Goal: Task Accomplishment & Management: Manage account settings

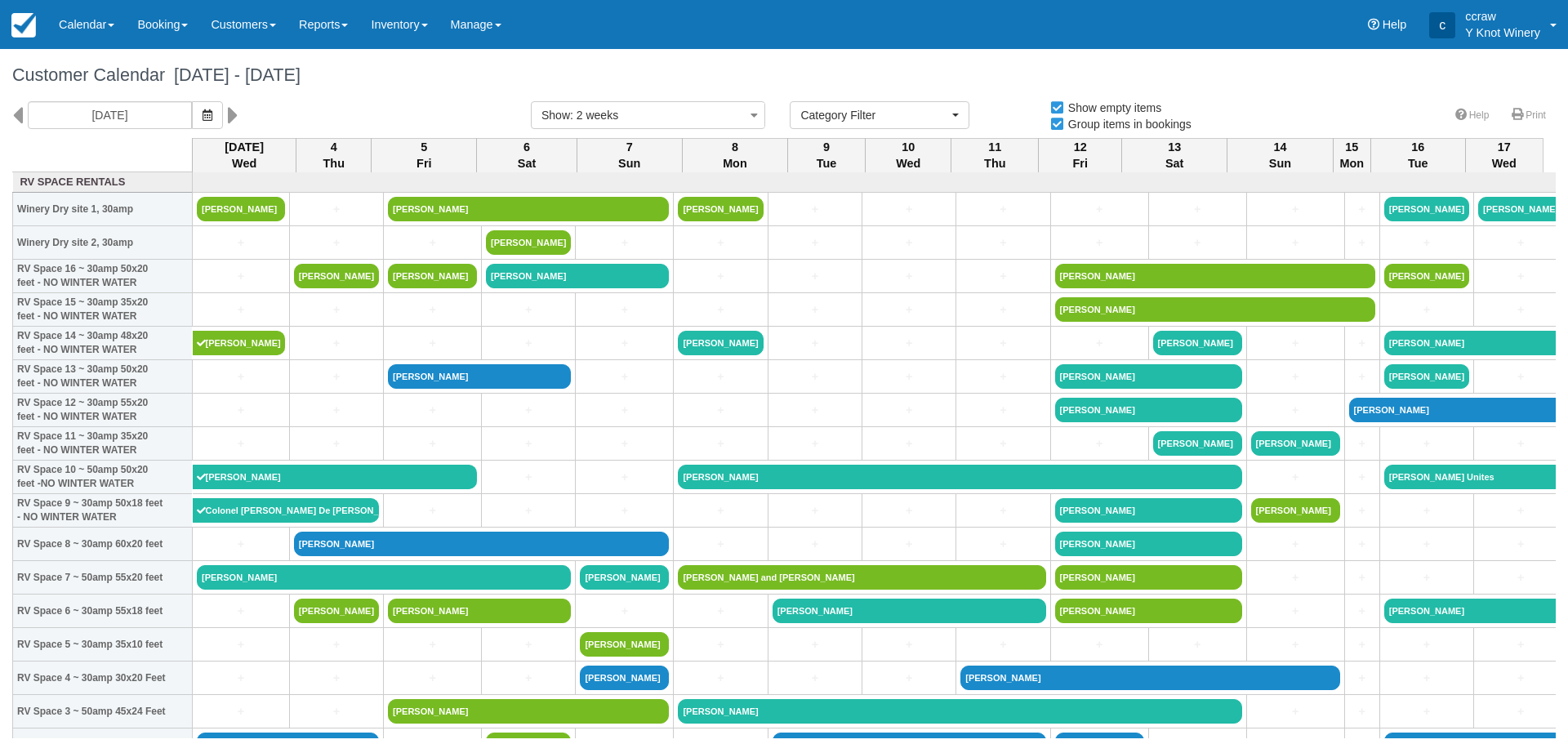
select select
click at [89, 29] on link "Calendar" at bounding box center [87, 24] width 78 height 49
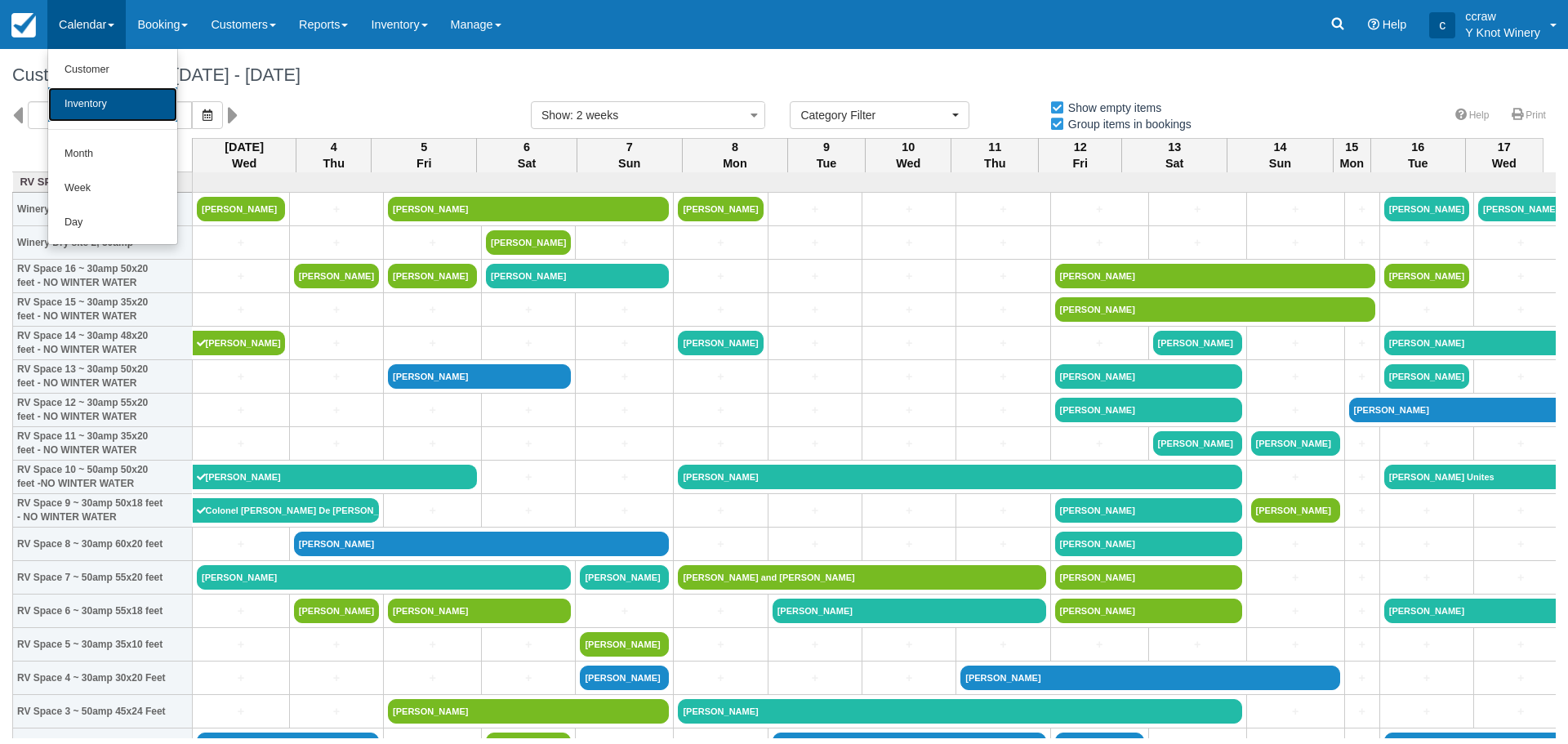
click at [84, 104] on link "Inventory" at bounding box center [113, 104] width 129 height 34
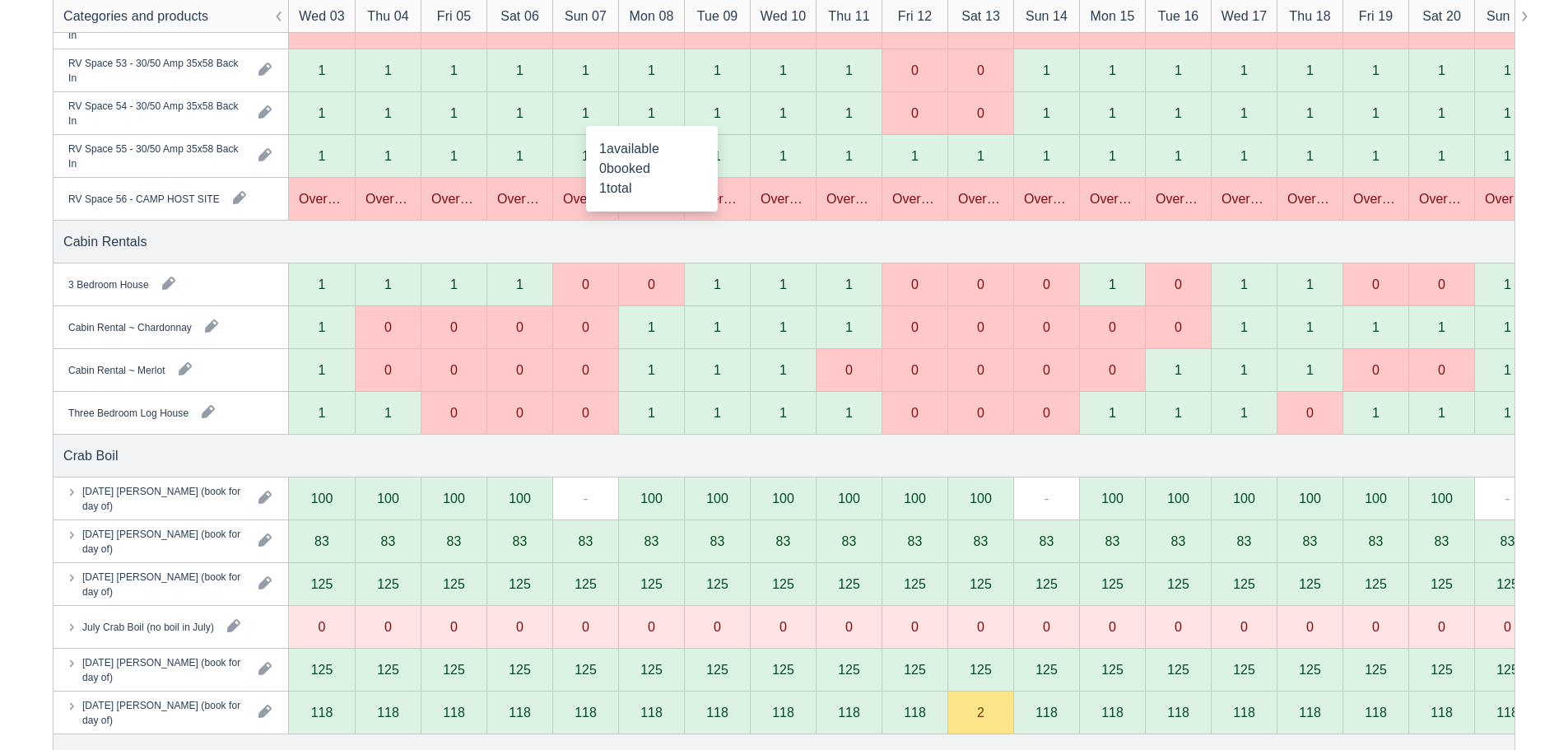
scroll to position [2635, 0]
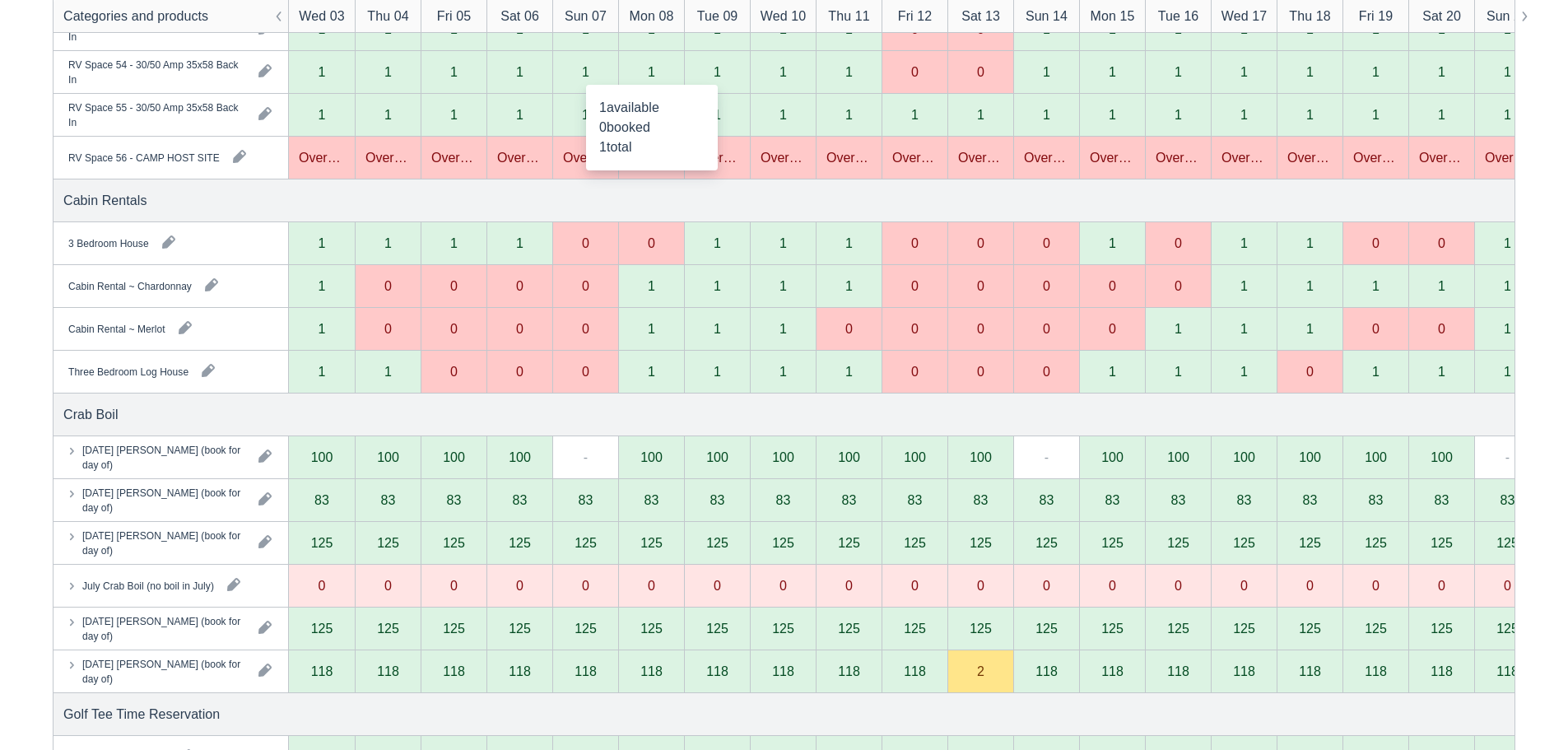
click at [974, 673] on div "2" at bounding box center [980, 672] width 66 height 43
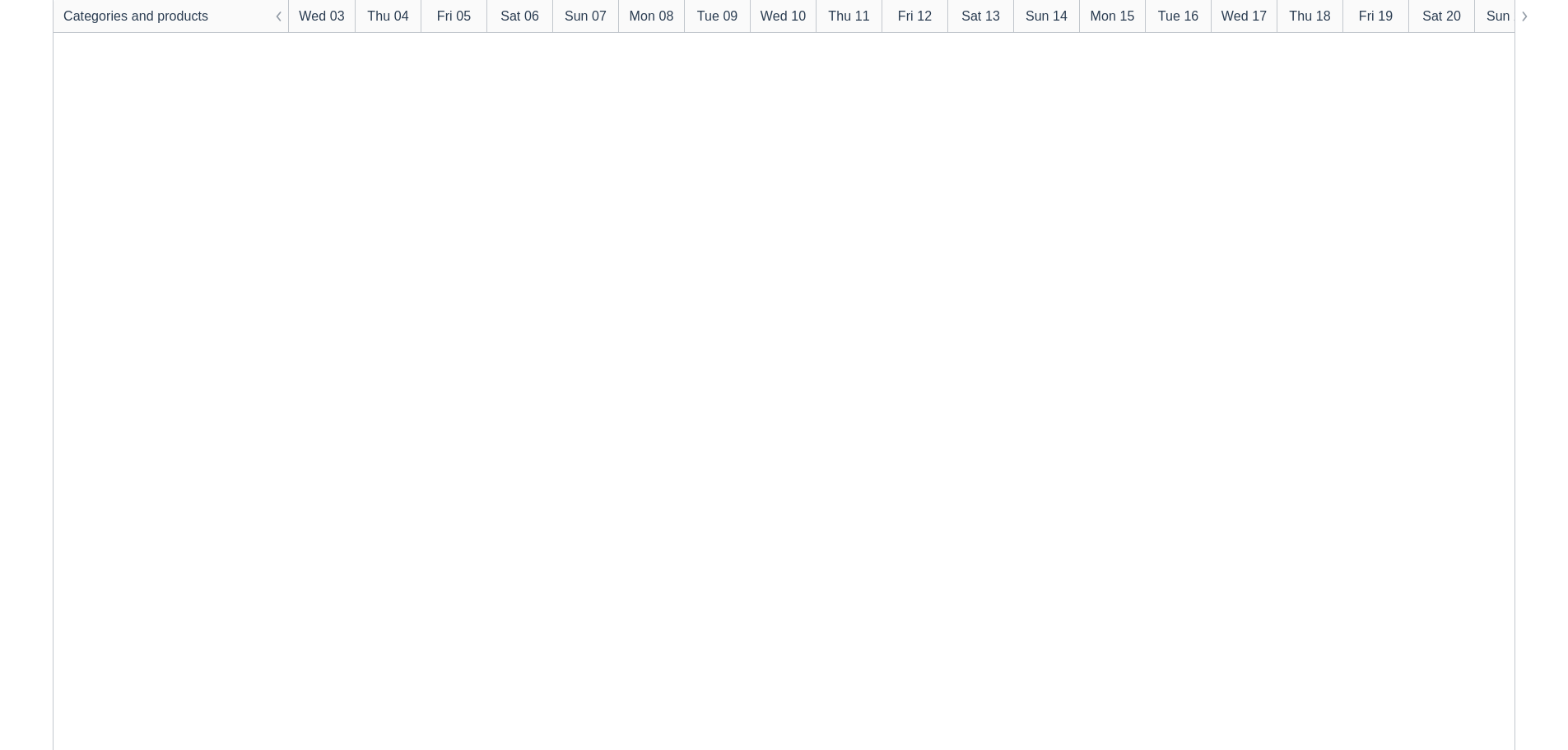
scroll to position [0, 0]
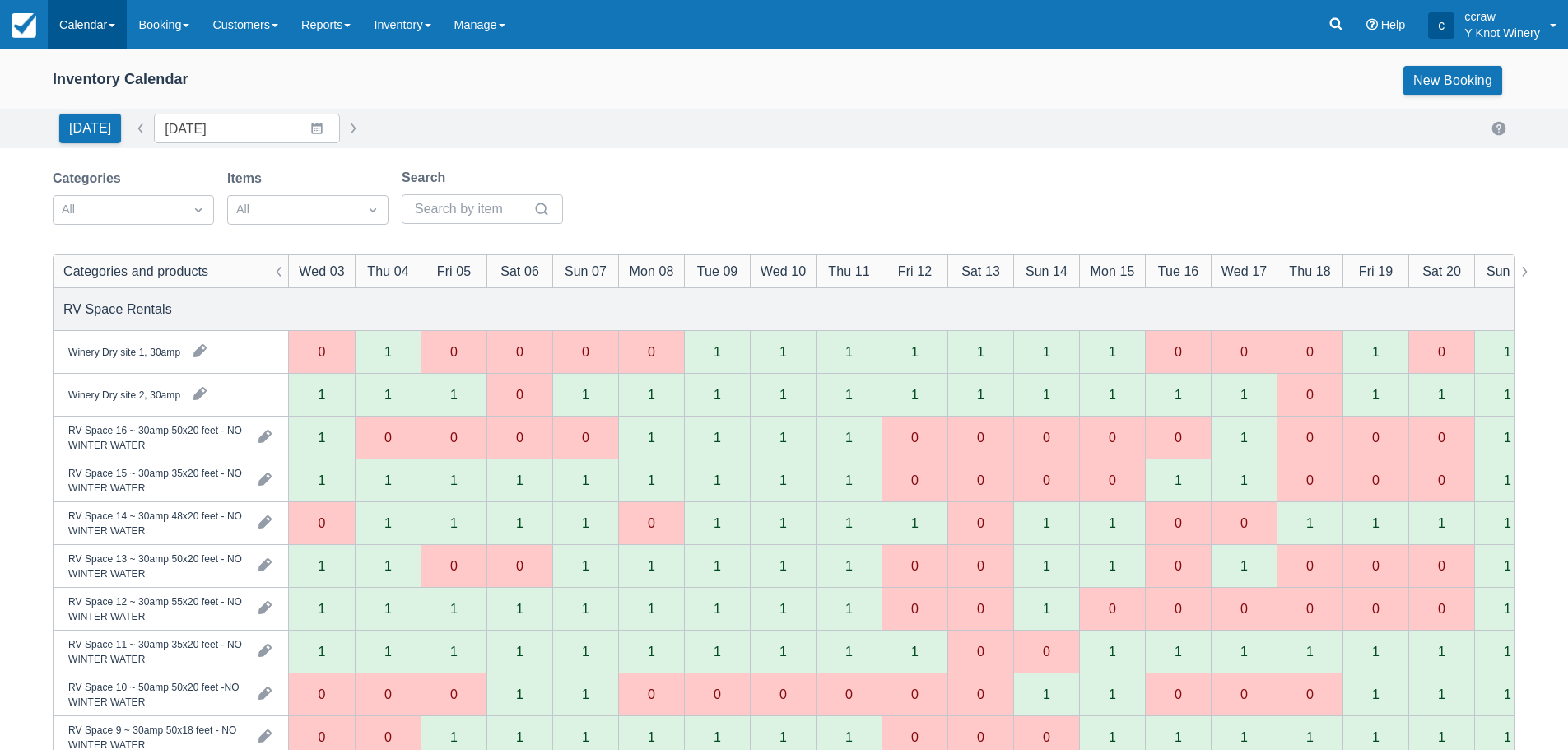
click at [100, 21] on link "Calendar" at bounding box center [87, 24] width 79 height 50
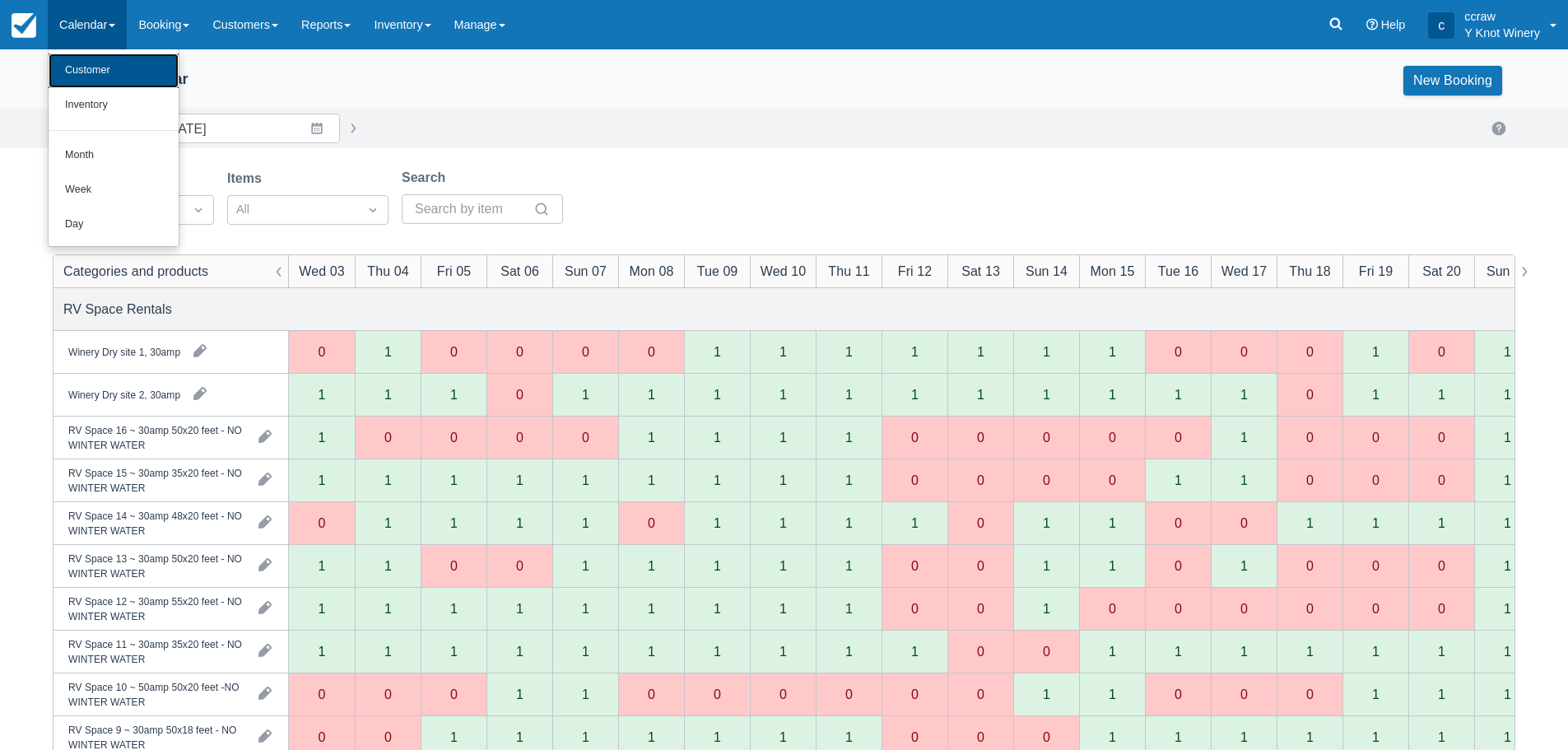
click at [104, 61] on link "Customer" at bounding box center [114, 70] width 130 height 35
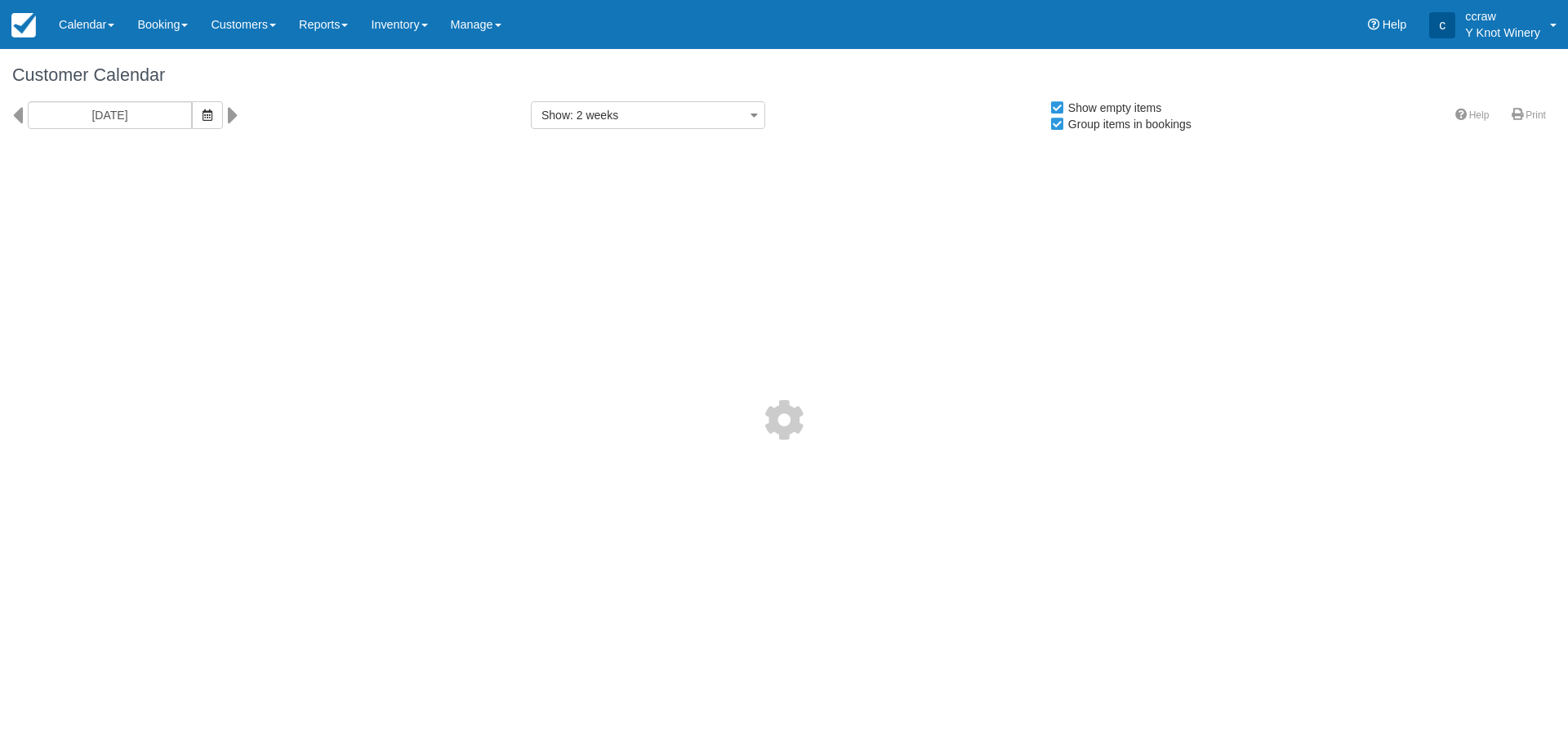
select select
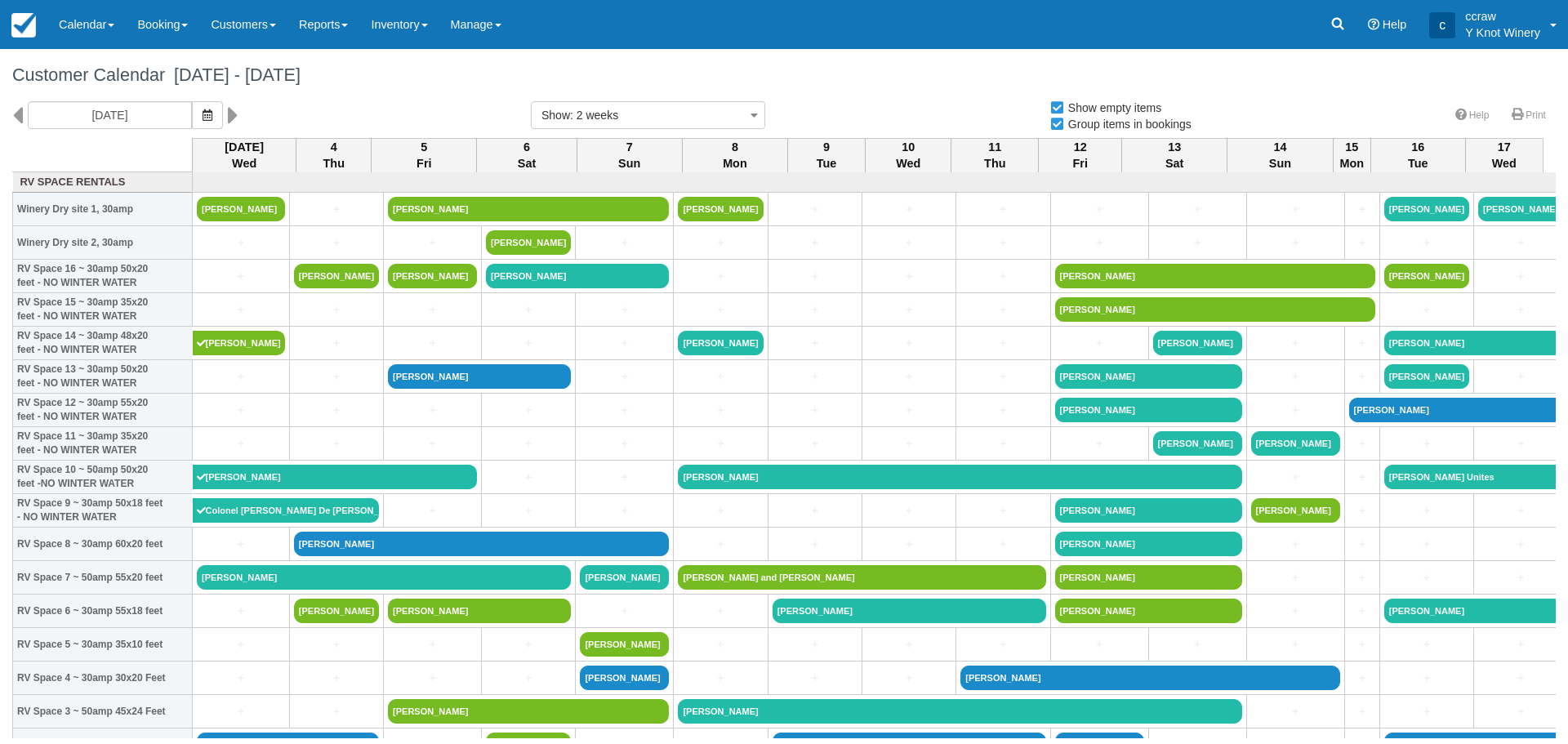
select select
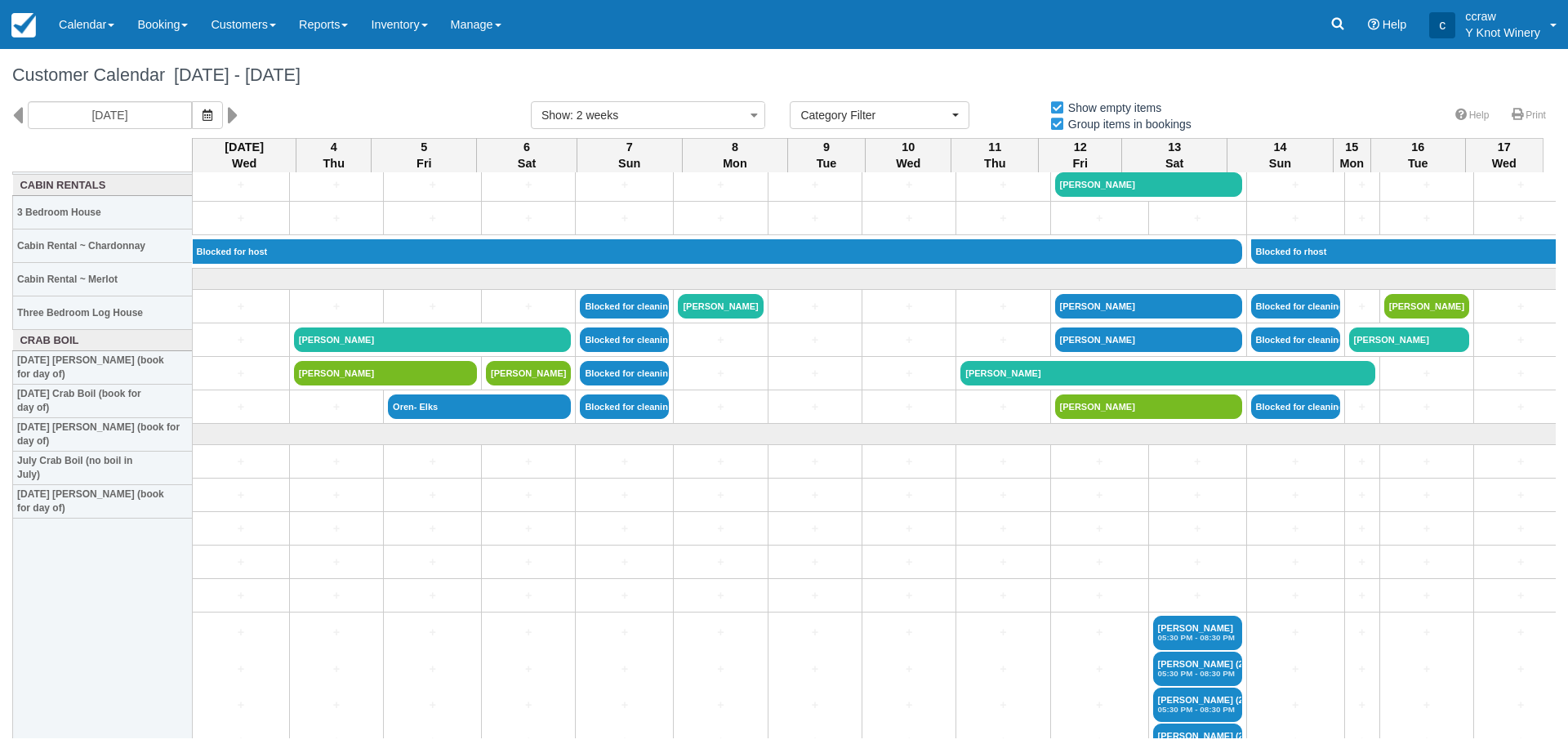
scroll to position [1960, 0]
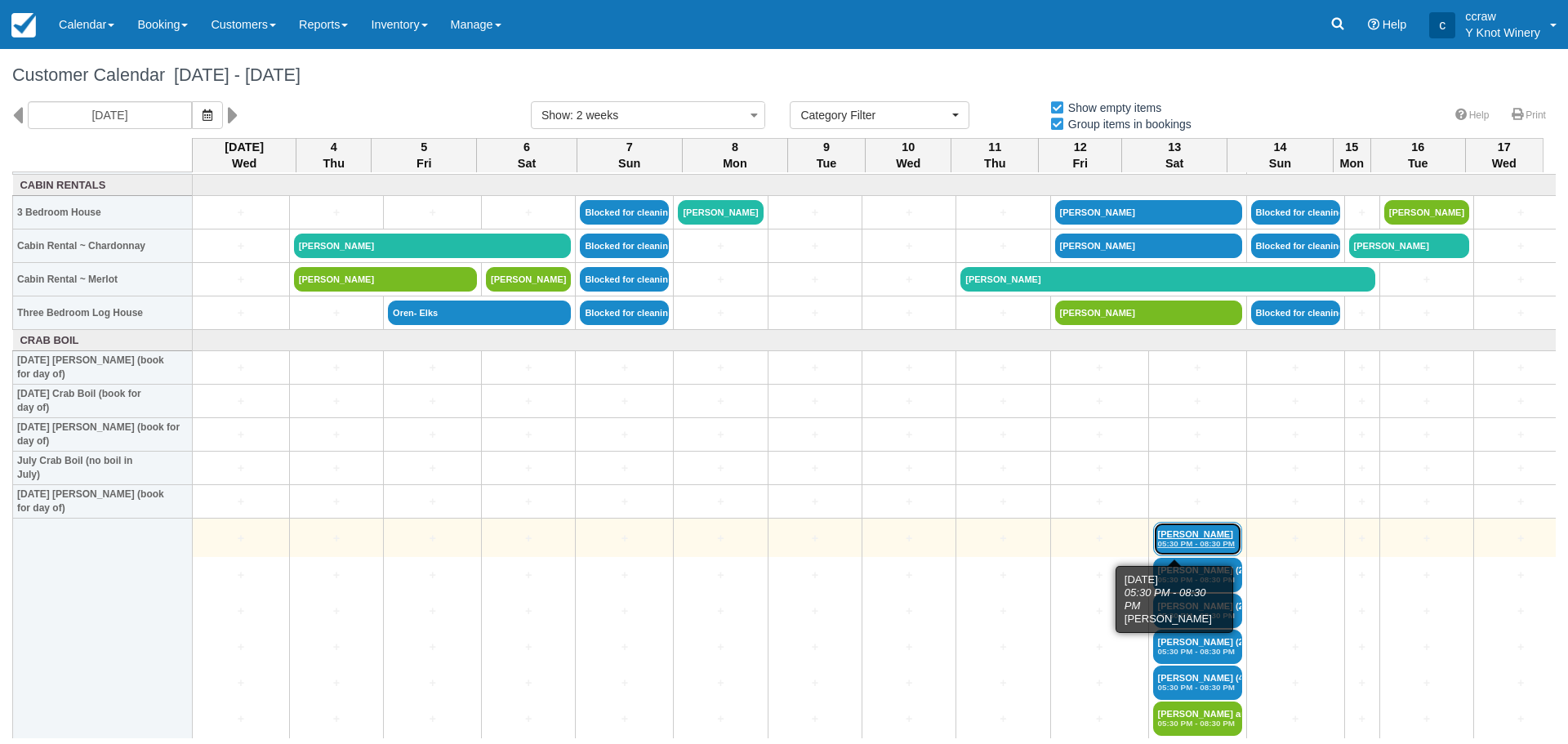
click at [1158, 546] on em "05:30 PM - 08:30 PM" at bounding box center [1197, 544] width 79 height 10
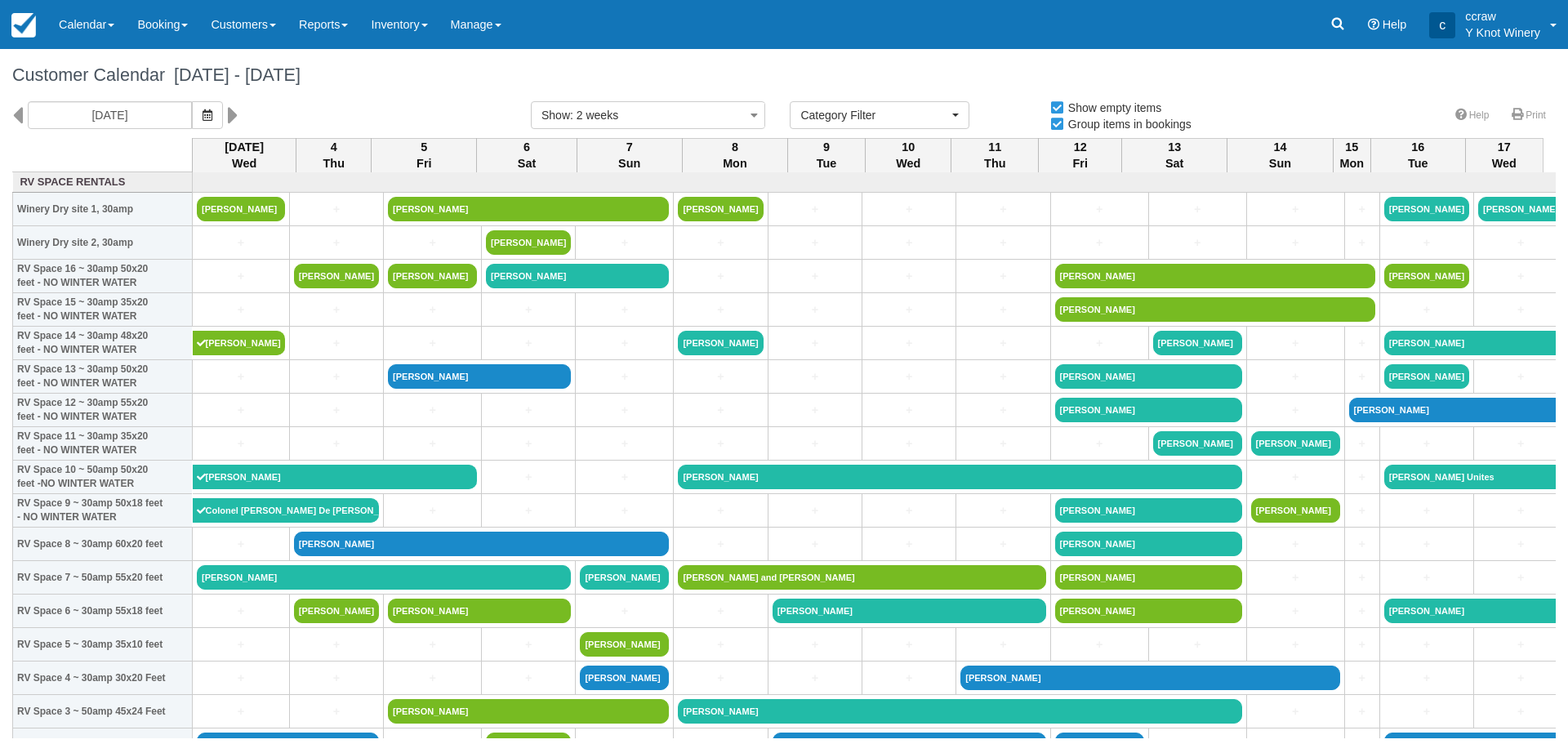
select select
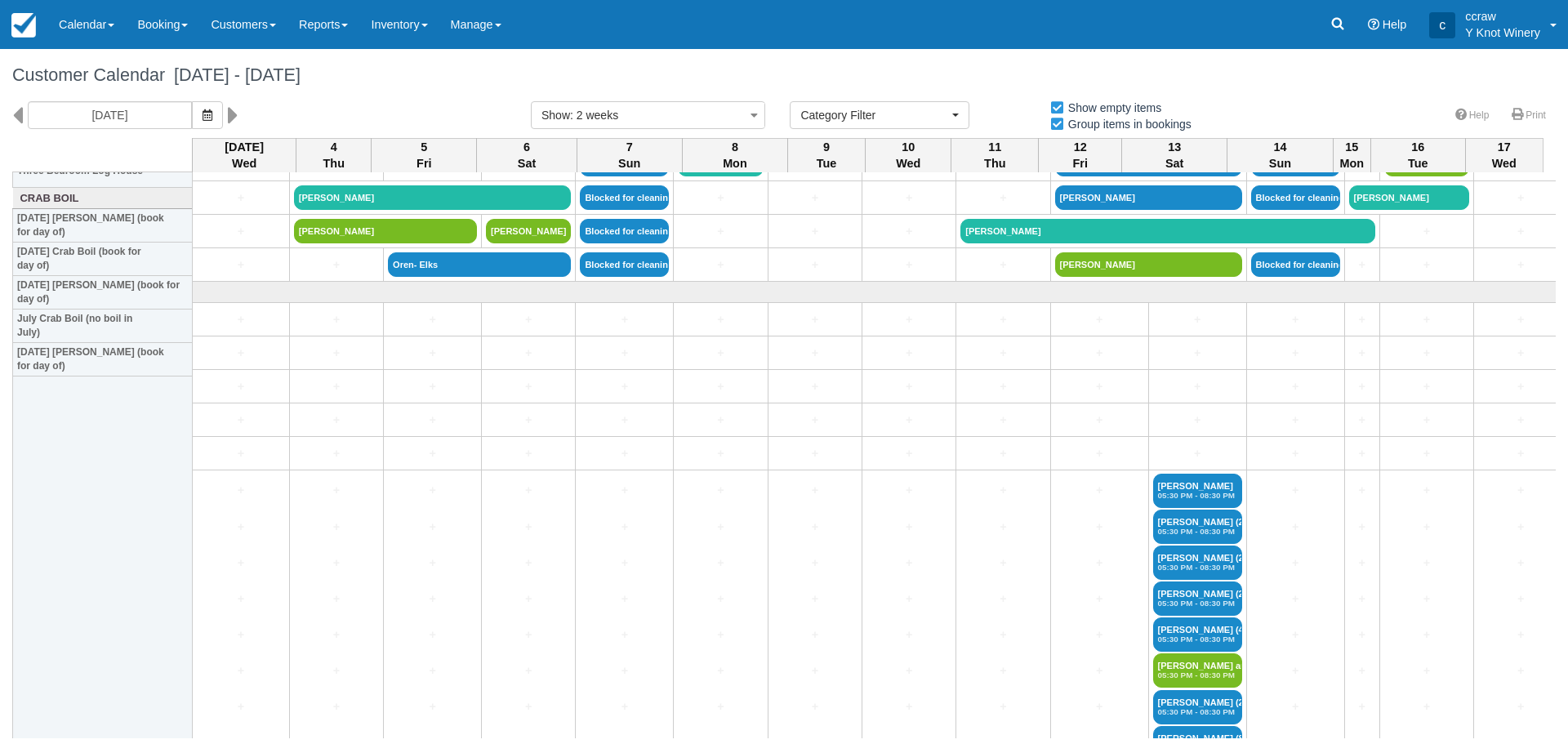
scroll to position [2123, 0]
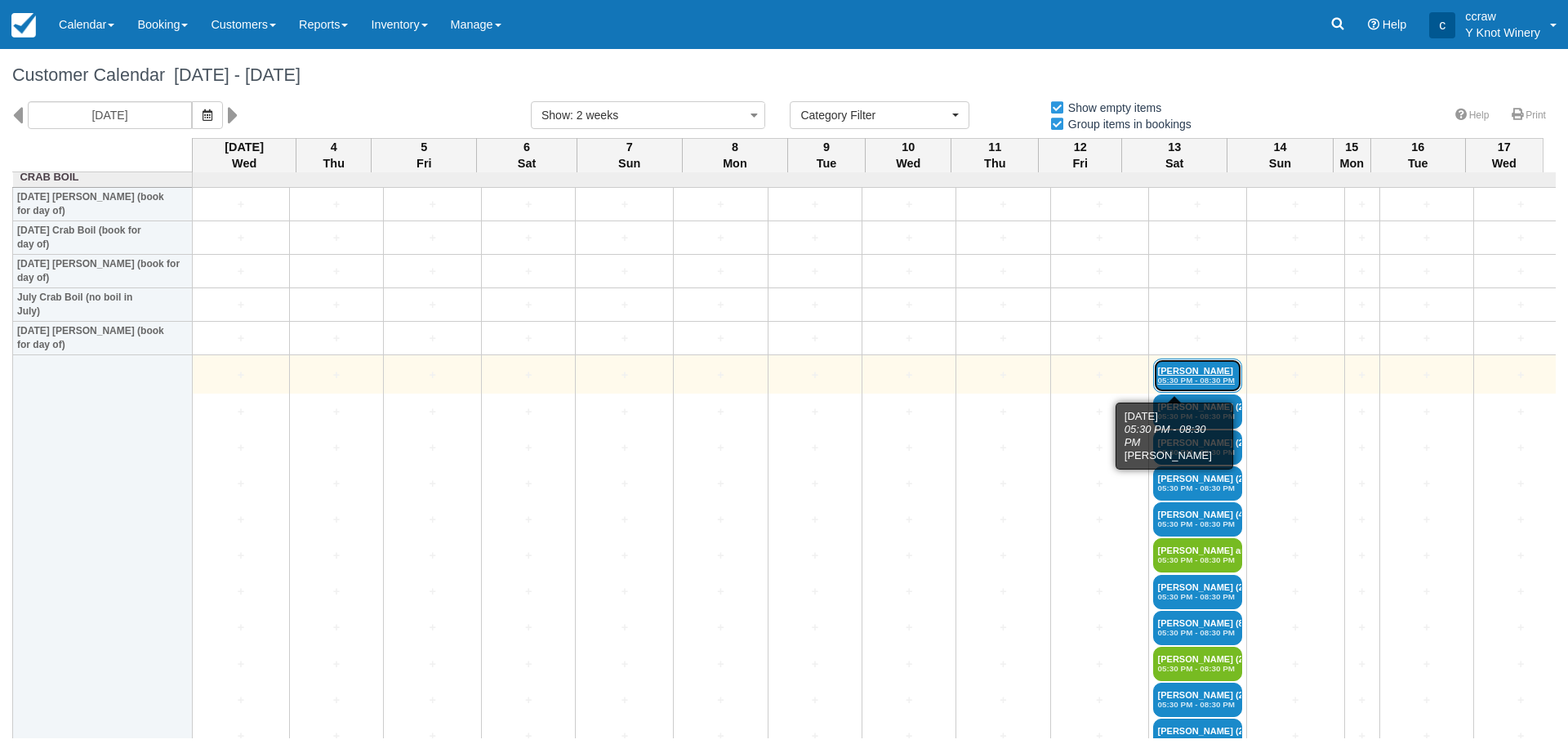
click at [1160, 373] on link "Carmen Pangelinan 05:30 PM - 08:30 PM" at bounding box center [1197, 375] width 89 height 34
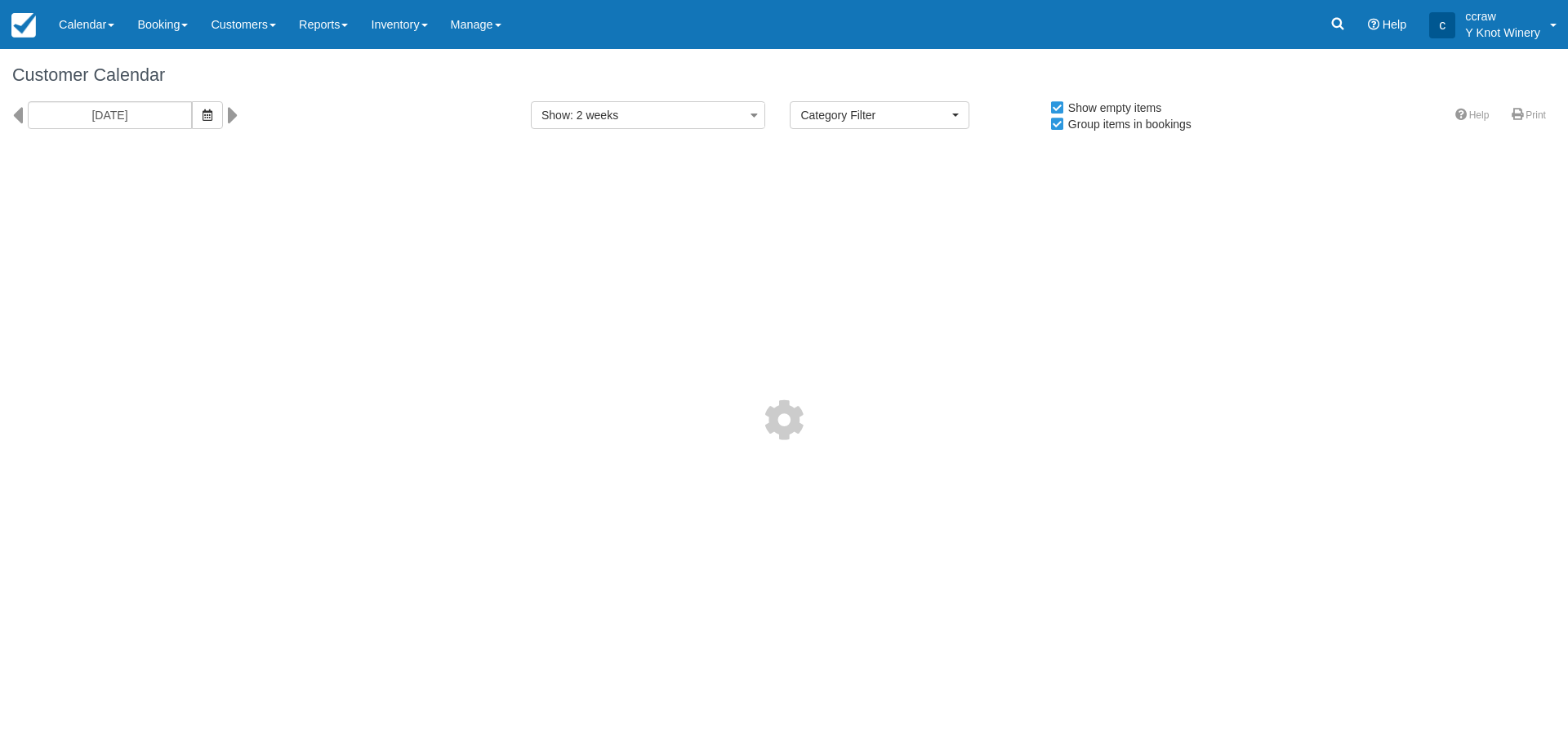
select select
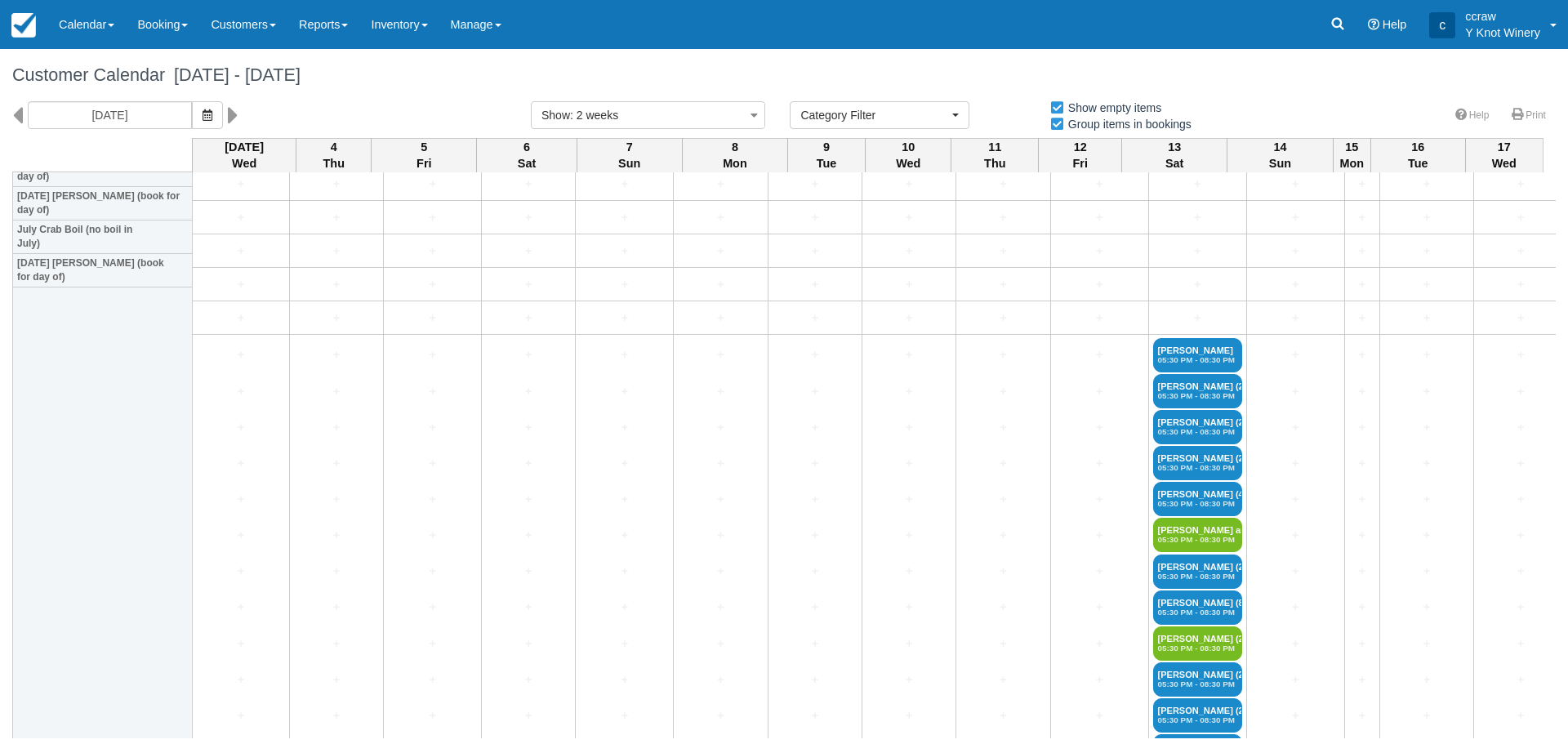
scroll to position [2287, 0]
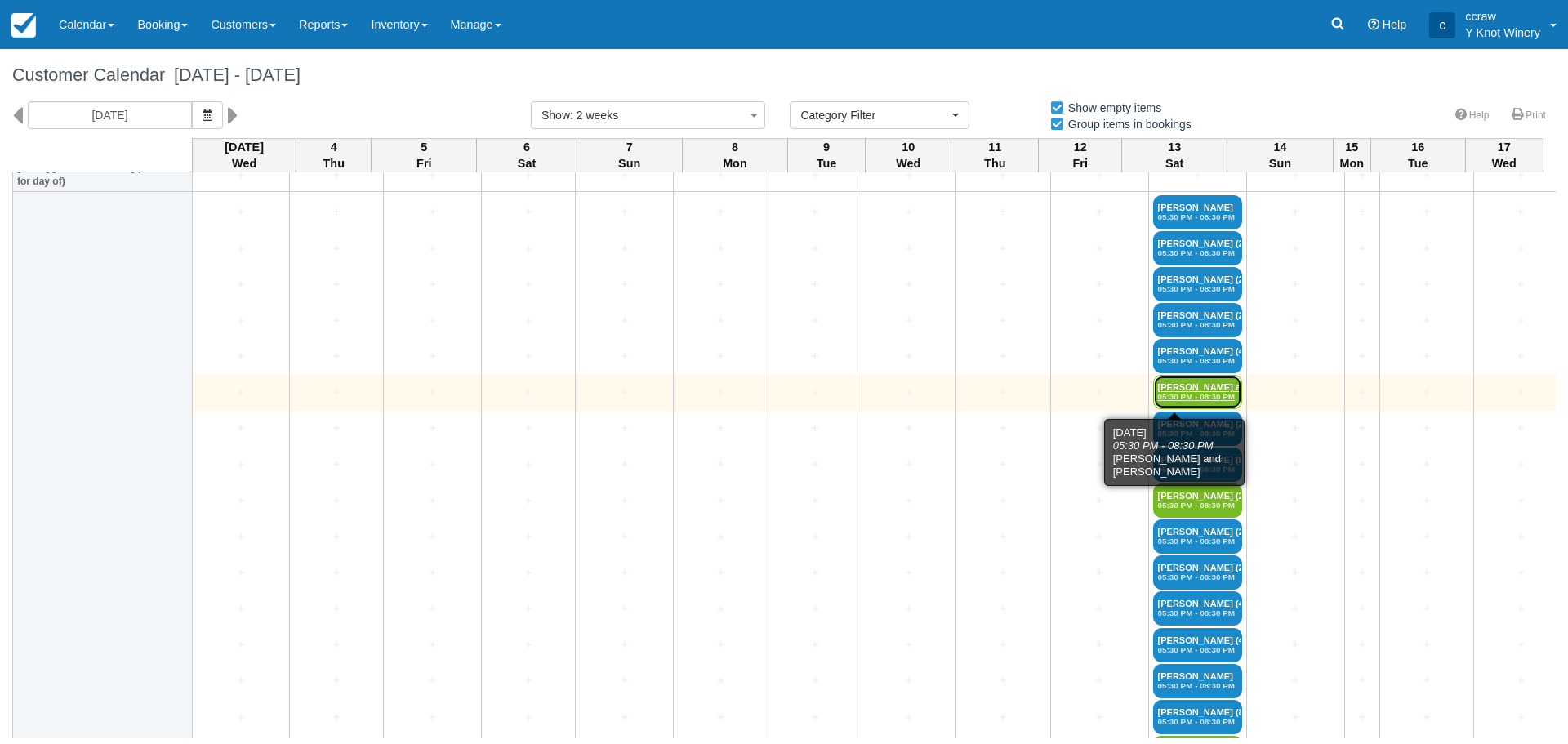
click at [1183, 399] on em "05:30 PM - 08:30 PM" at bounding box center [1197, 397] width 79 height 10
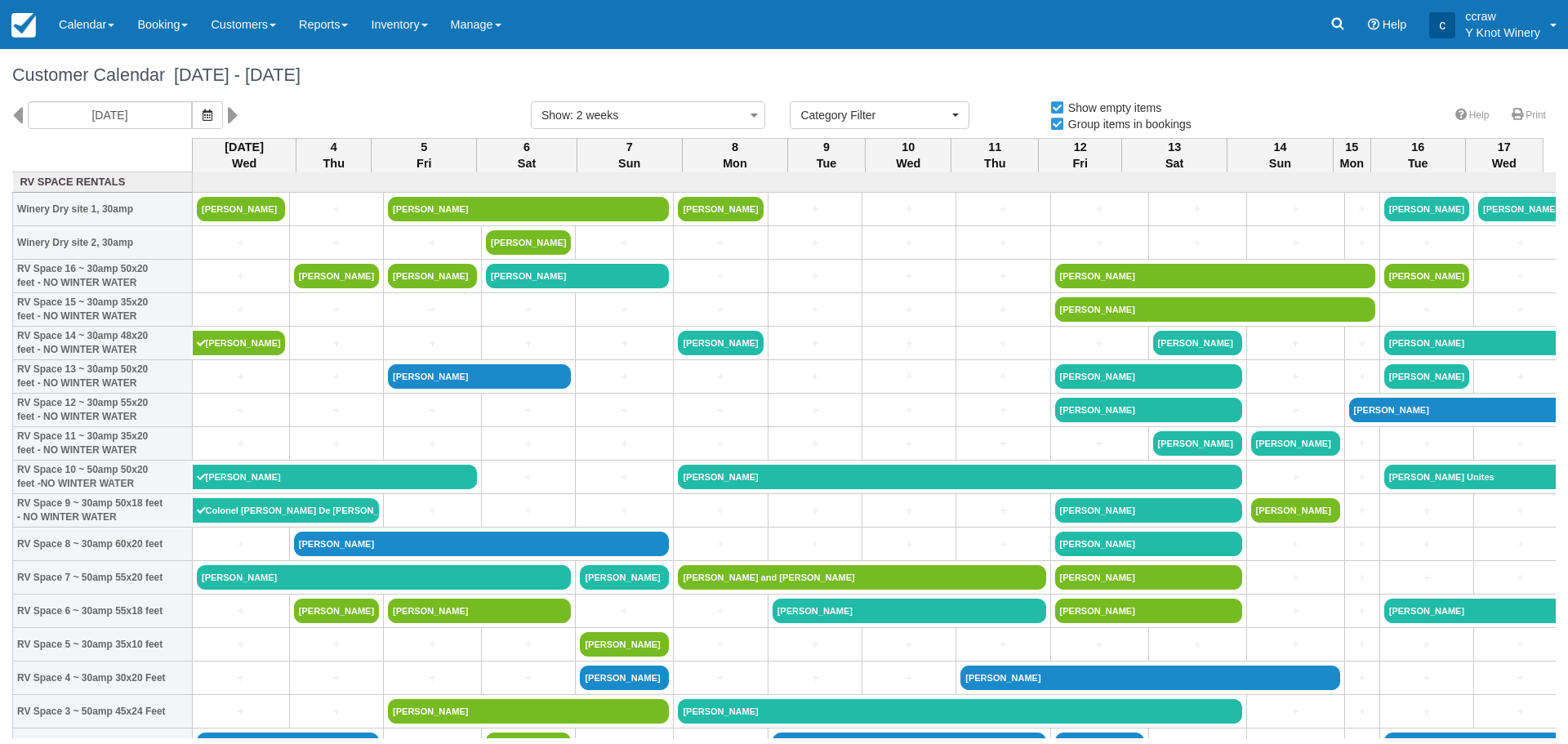
select select
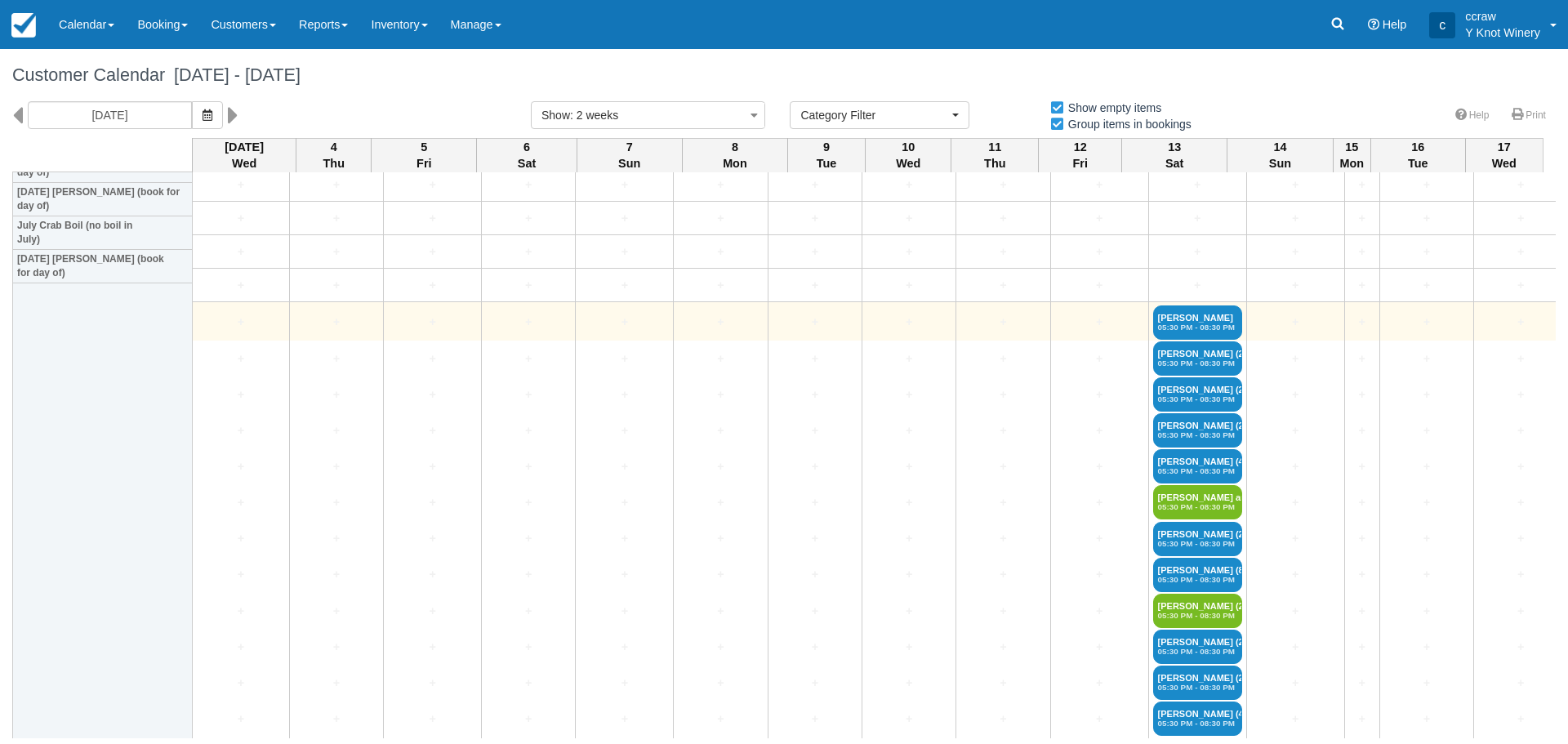
scroll to position [2205, 0]
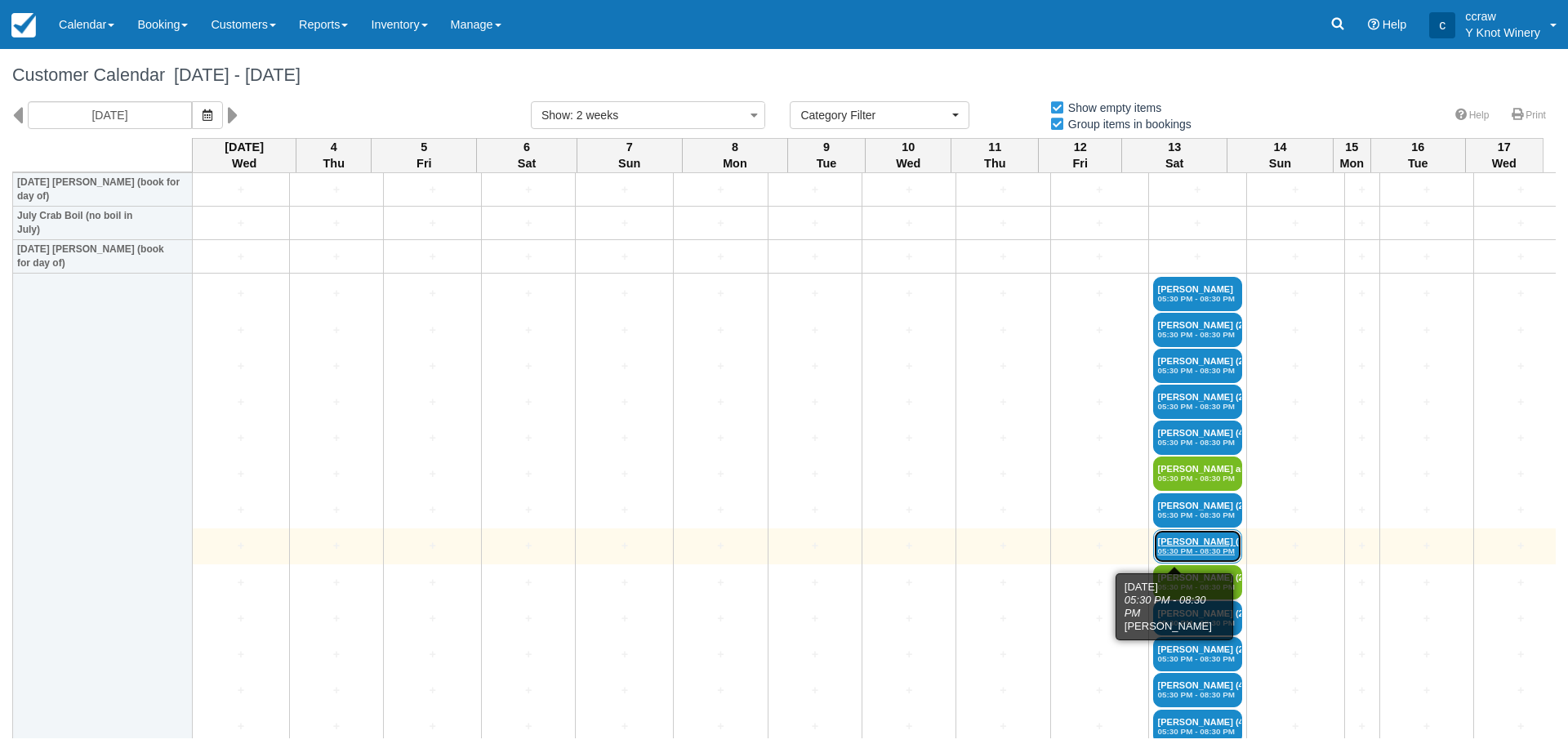
click at [1166, 537] on link "Kevin Browning (8) 05:30 PM - 08:30 PM" at bounding box center [1197, 546] width 89 height 34
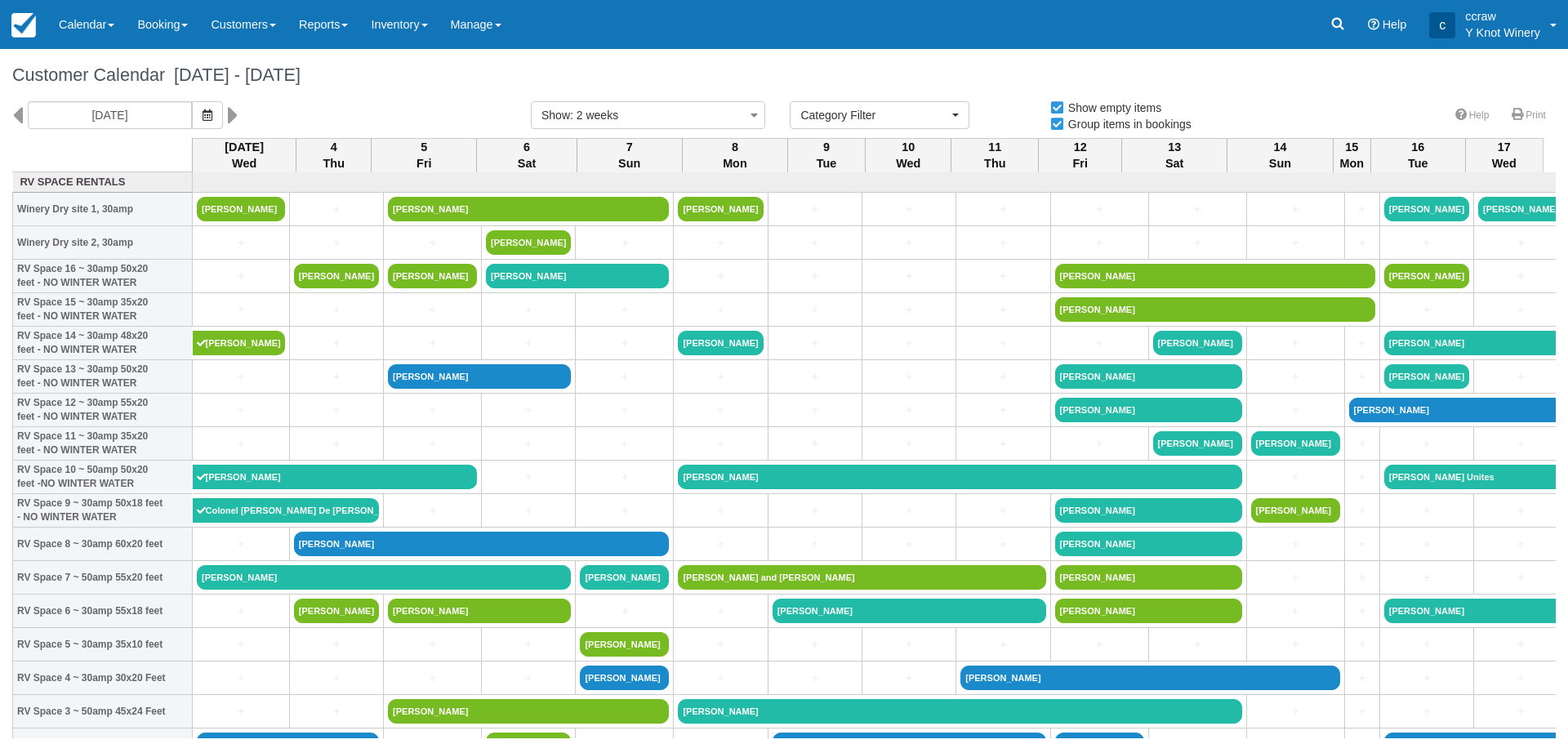
select select
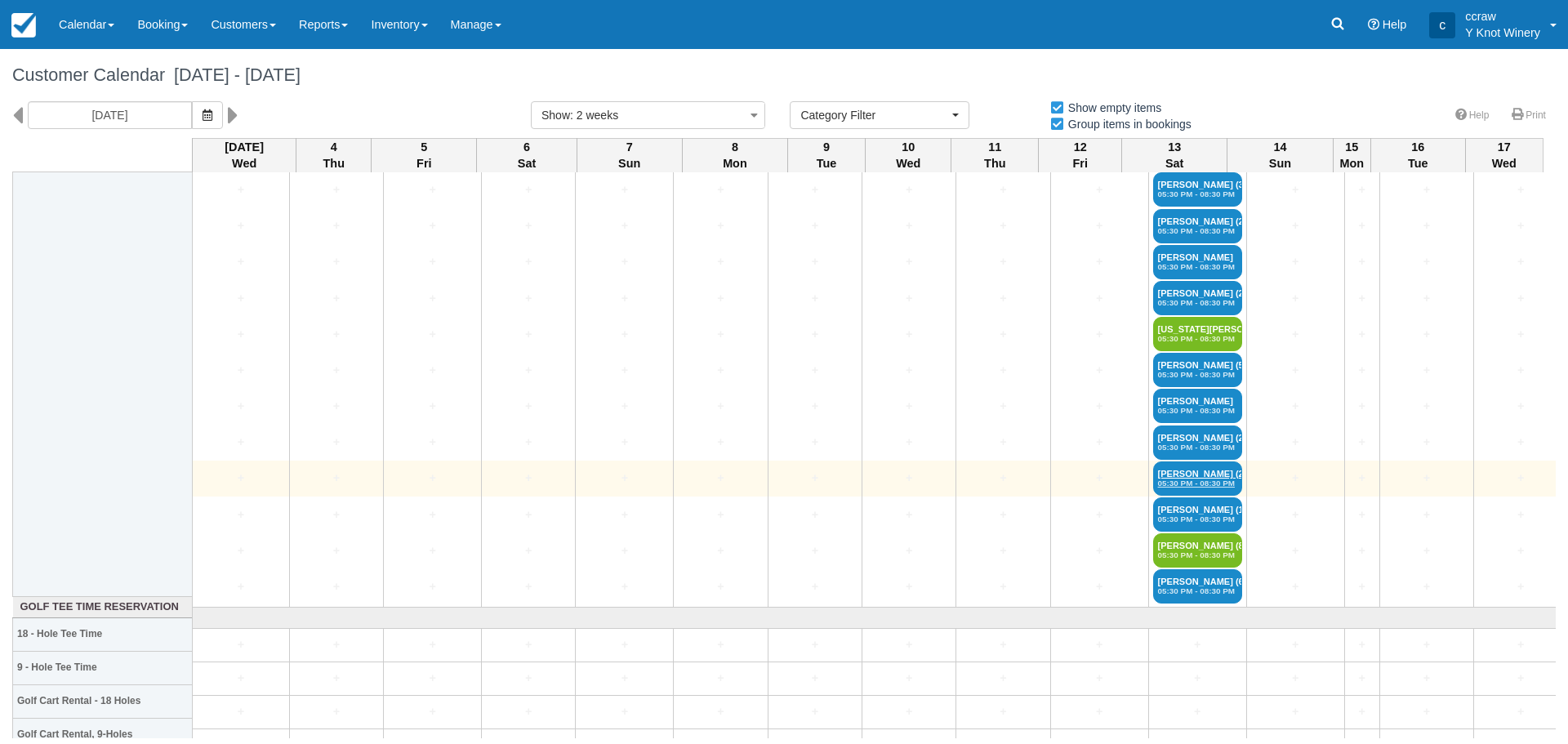
scroll to position [3186, 0]
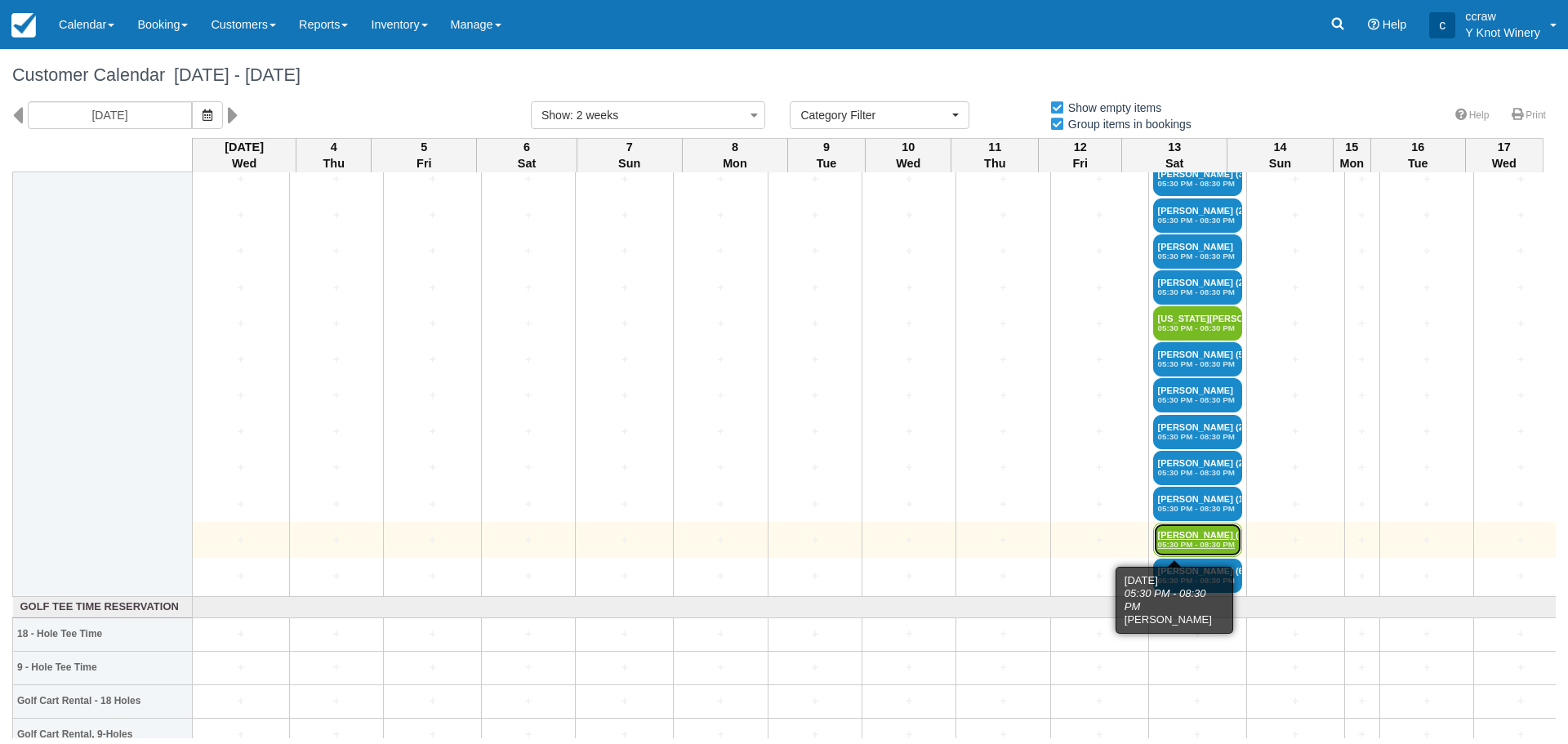
click at [1183, 547] on em "05:30 PM - 08:30 PM" at bounding box center [1197, 545] width 79 height 10
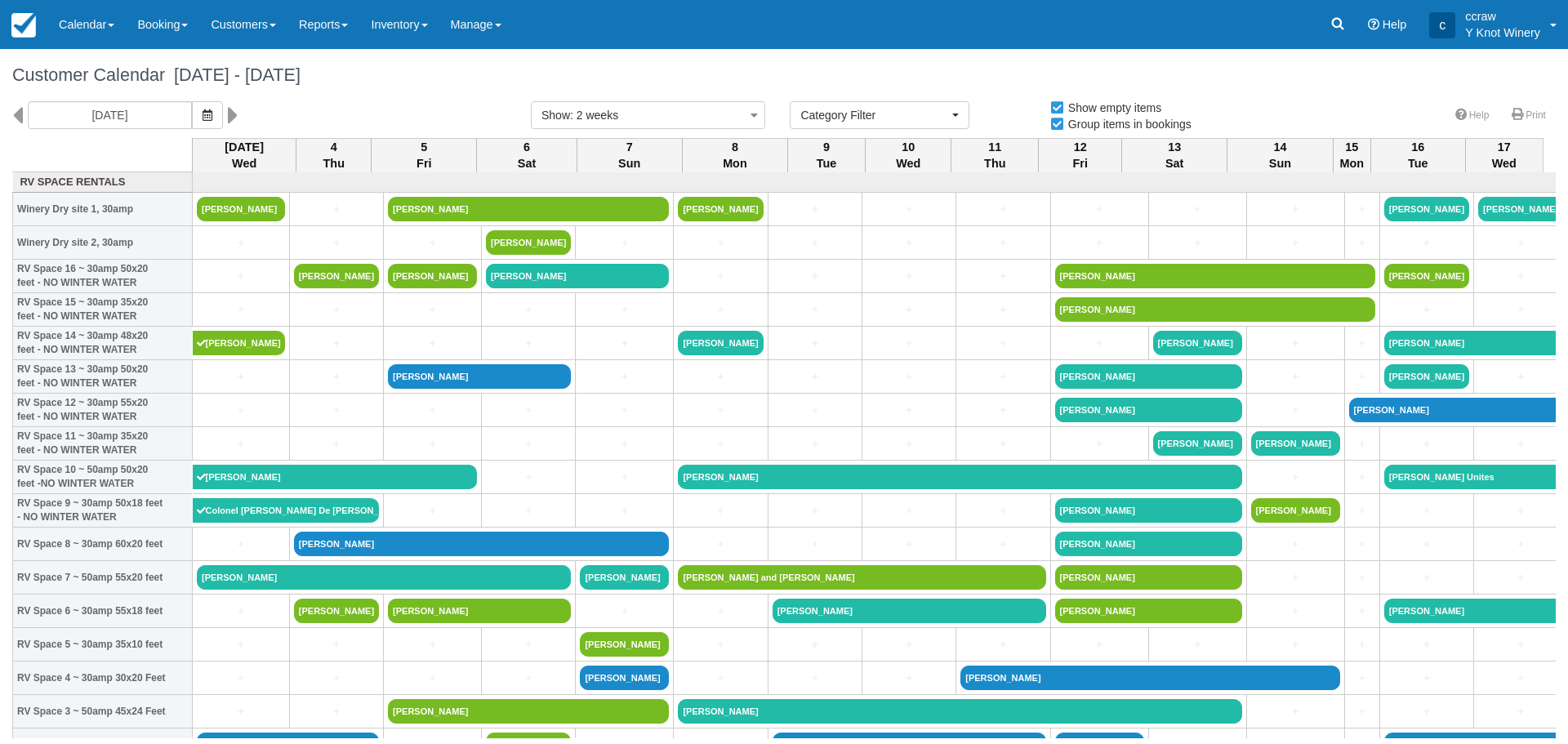
select select
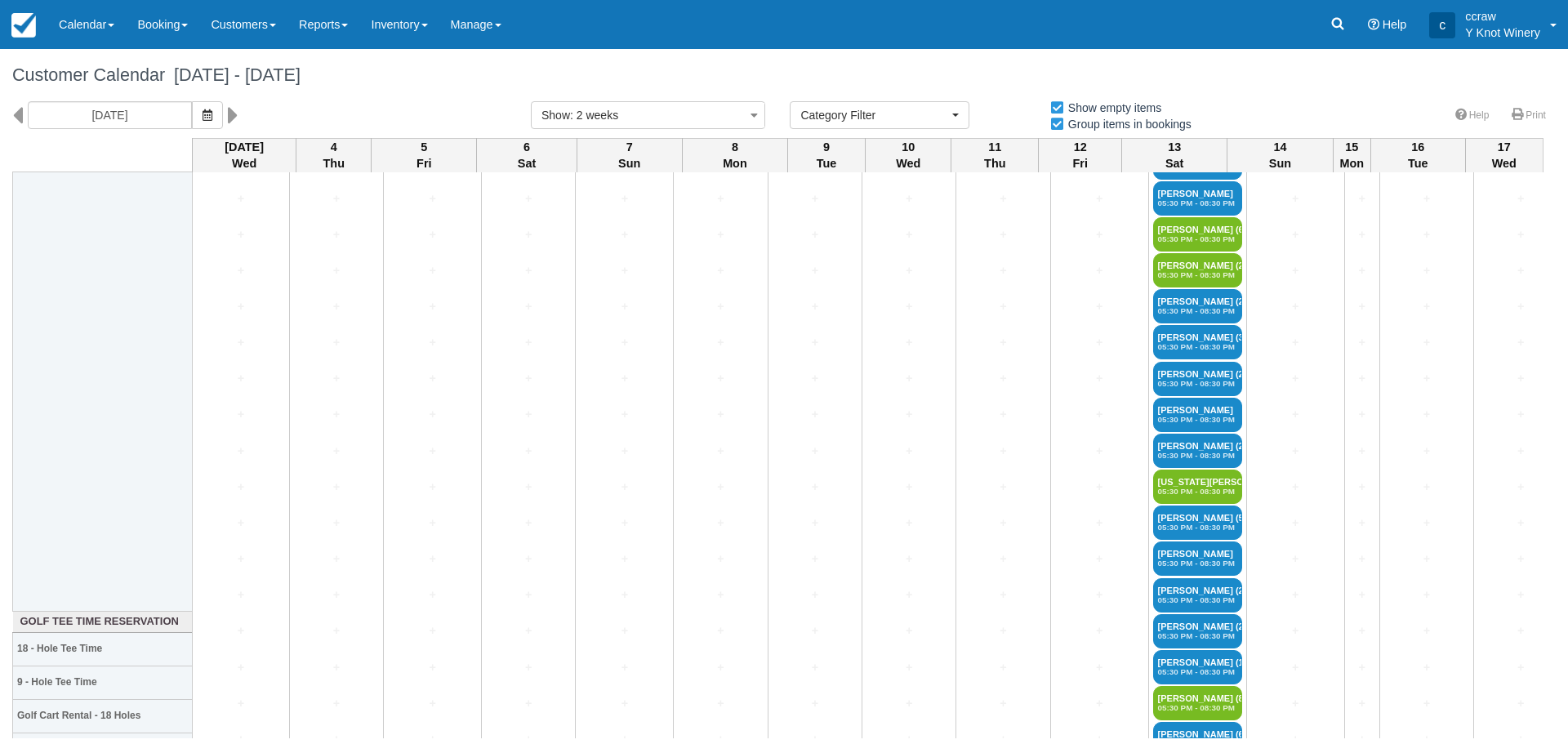
scroll to position [3267, 0]
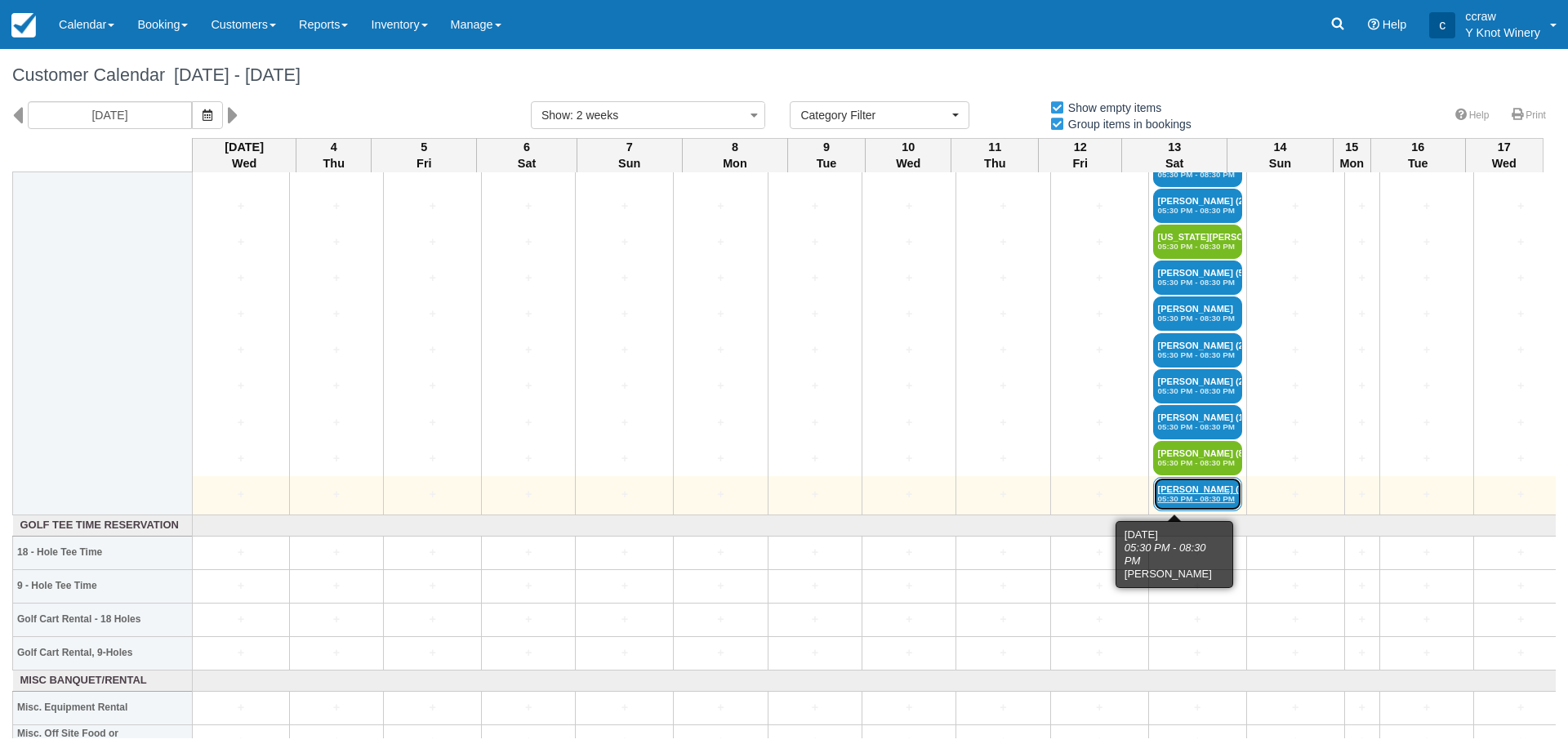
click at [1164, 500] on em "05:30 PM - 08:30 PM" at bounding box center [1197, 499] width 79 height 10
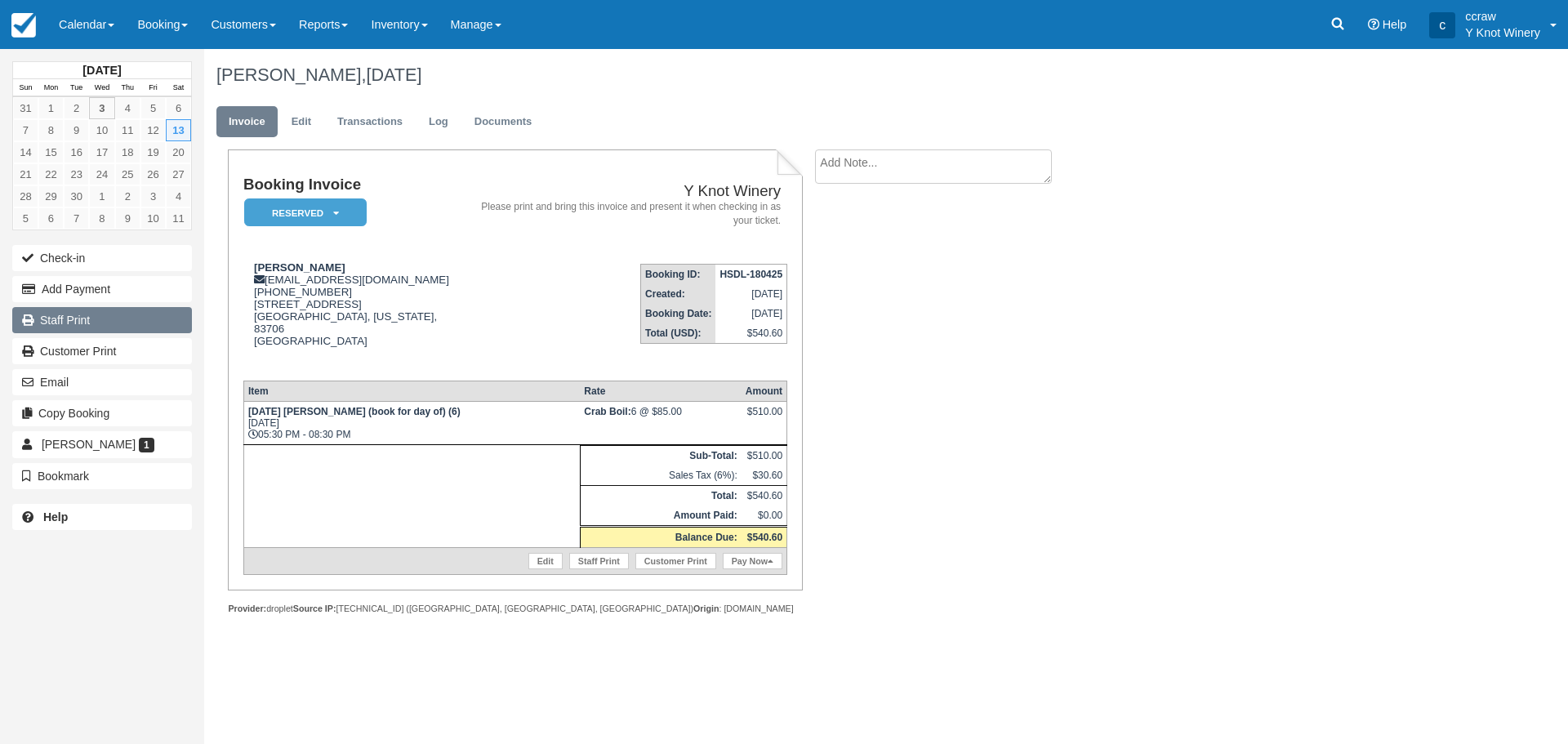
click at [103, 325] on link "Staff Print" at bounding box center [101, 320] width 180 height 26
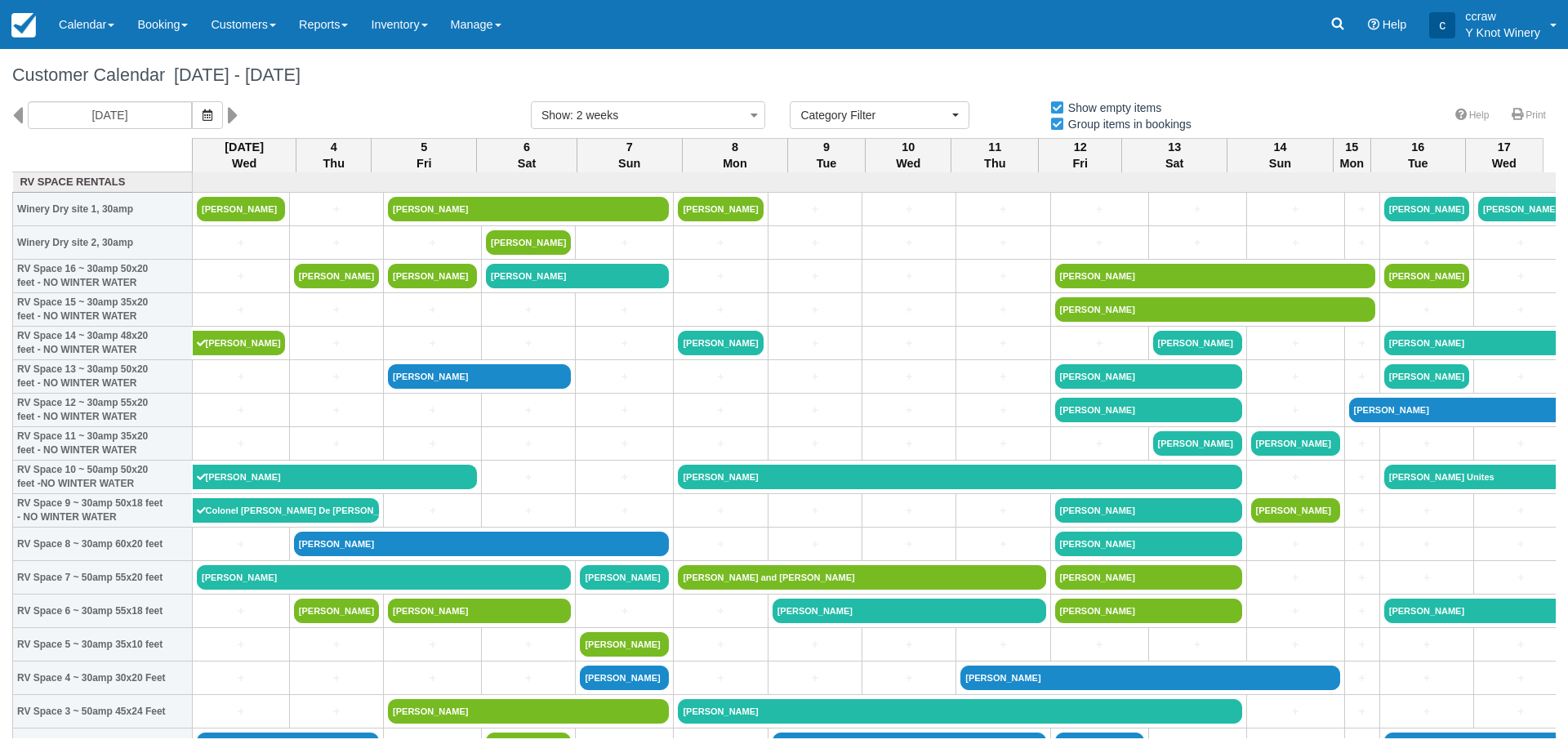
select select
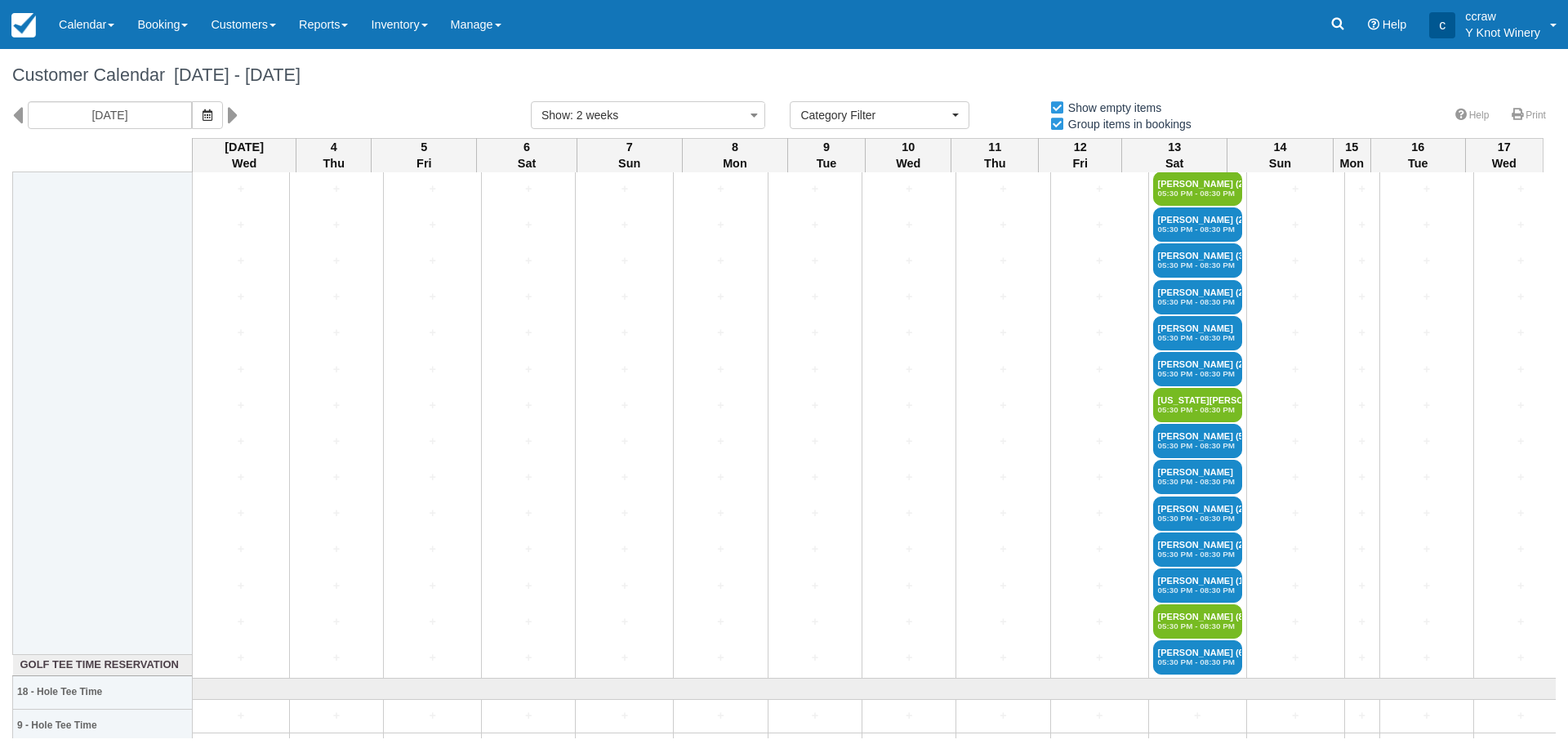
scroll to position [3288, 0]
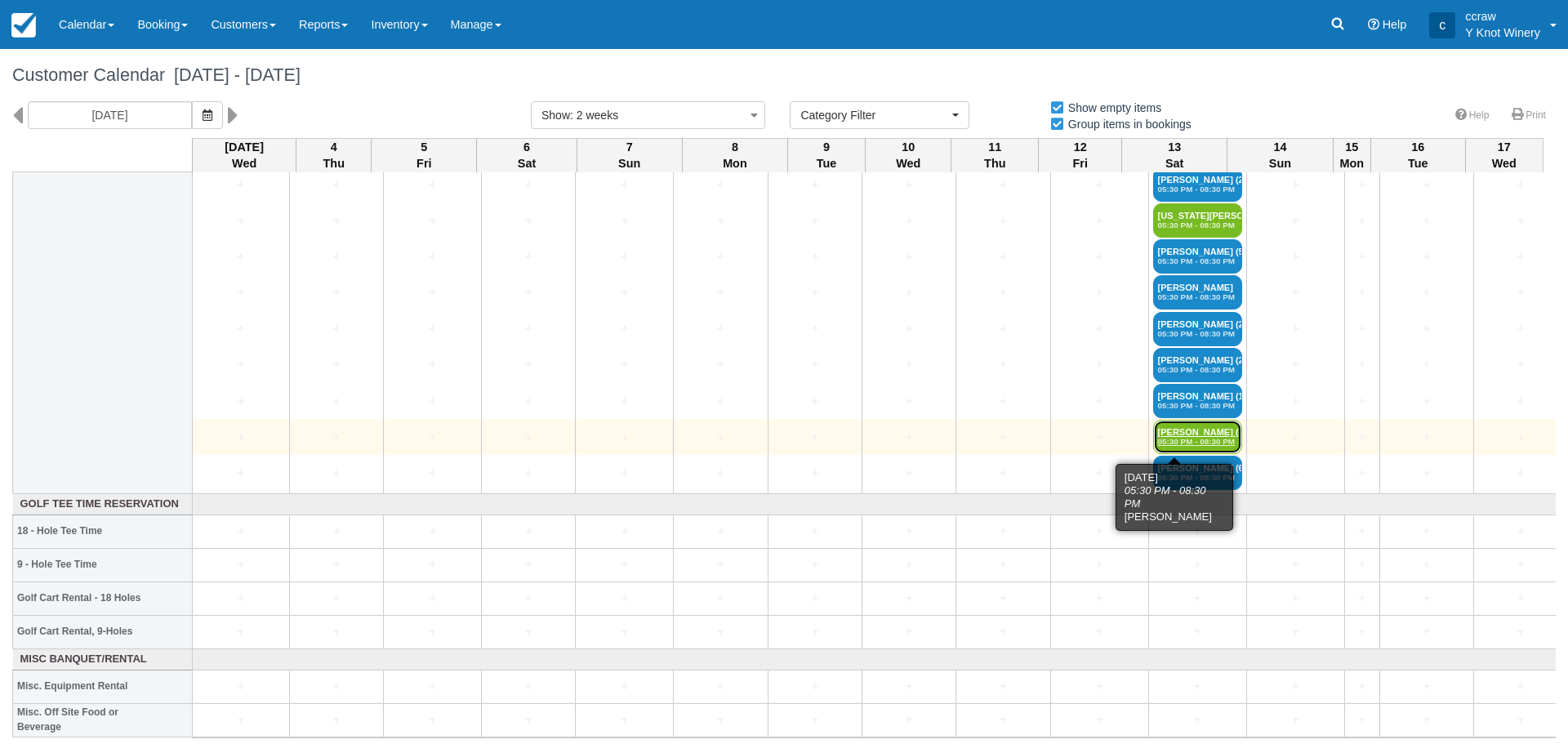
click at [1168, 439] on em "05:30 PM - 08:30 PM" at bounding box center [1197, 441] width 79 height 10
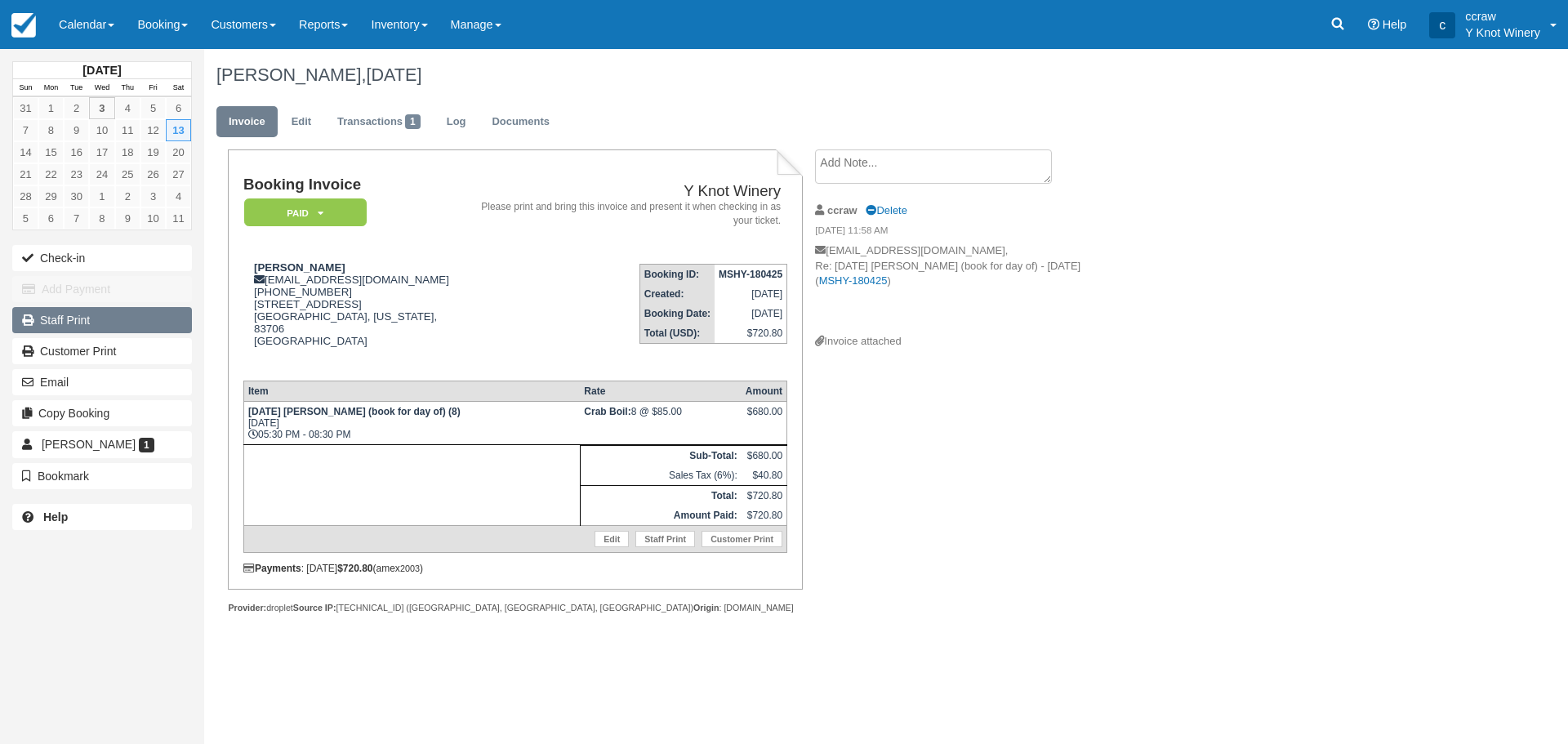
click at [70, 318] on link "Staff Print" at bounding box center [101, 320] width 180 height 26
click at [60, 22] on link "Calendar" at bounding box center [87, 24] width 78 height 49
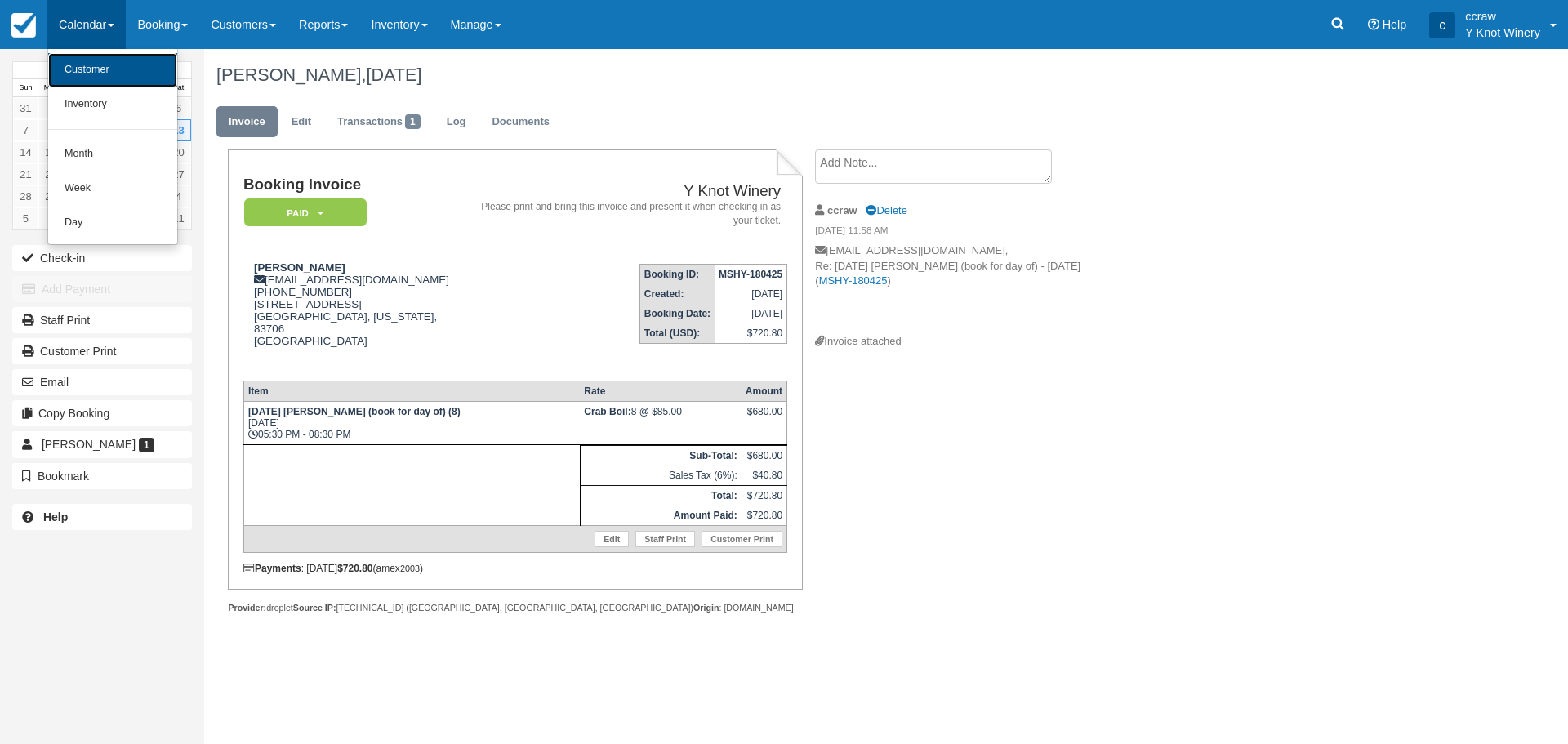
click at [69, 74] on link "Customer" at bounding box center [113, 70] width 129 height 34
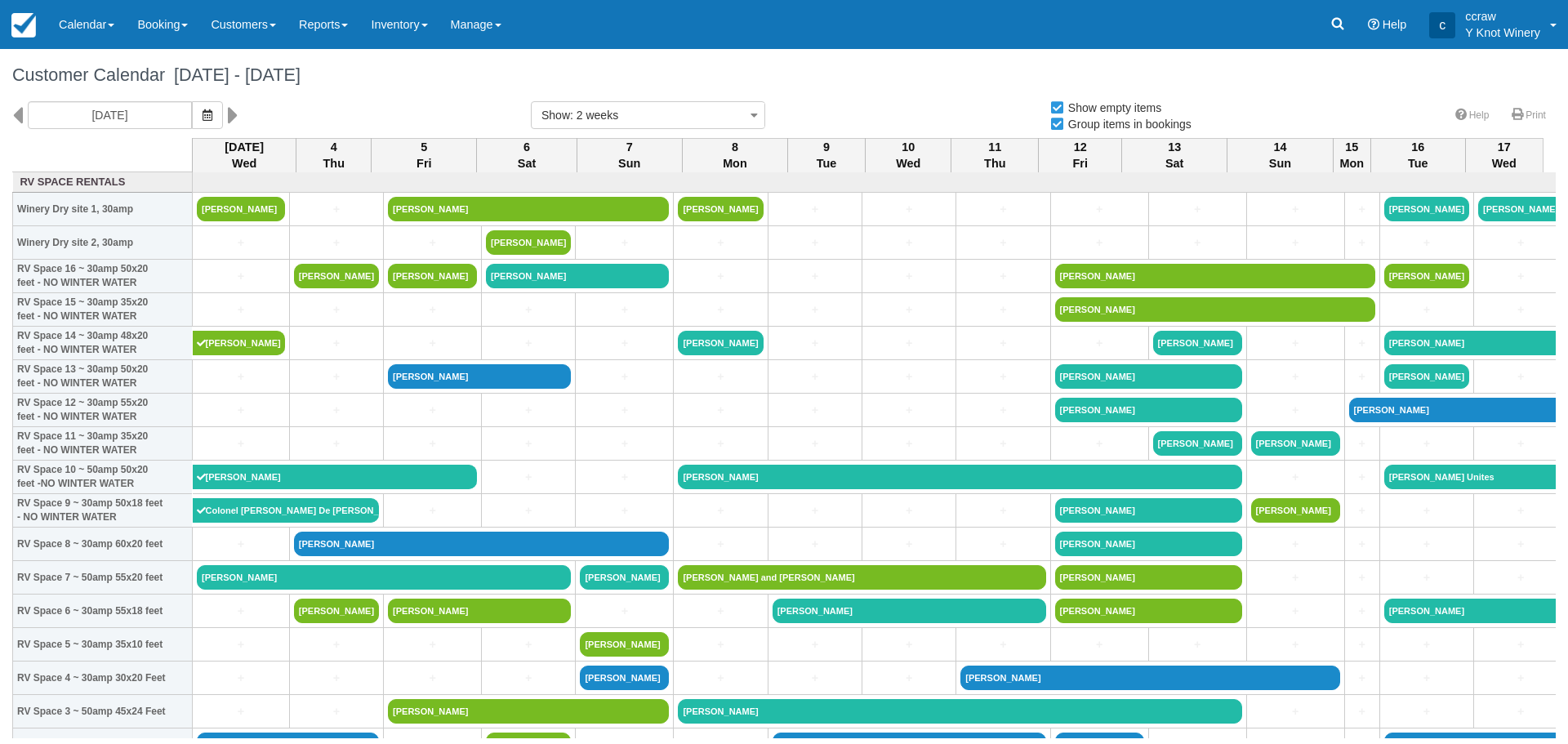
select select
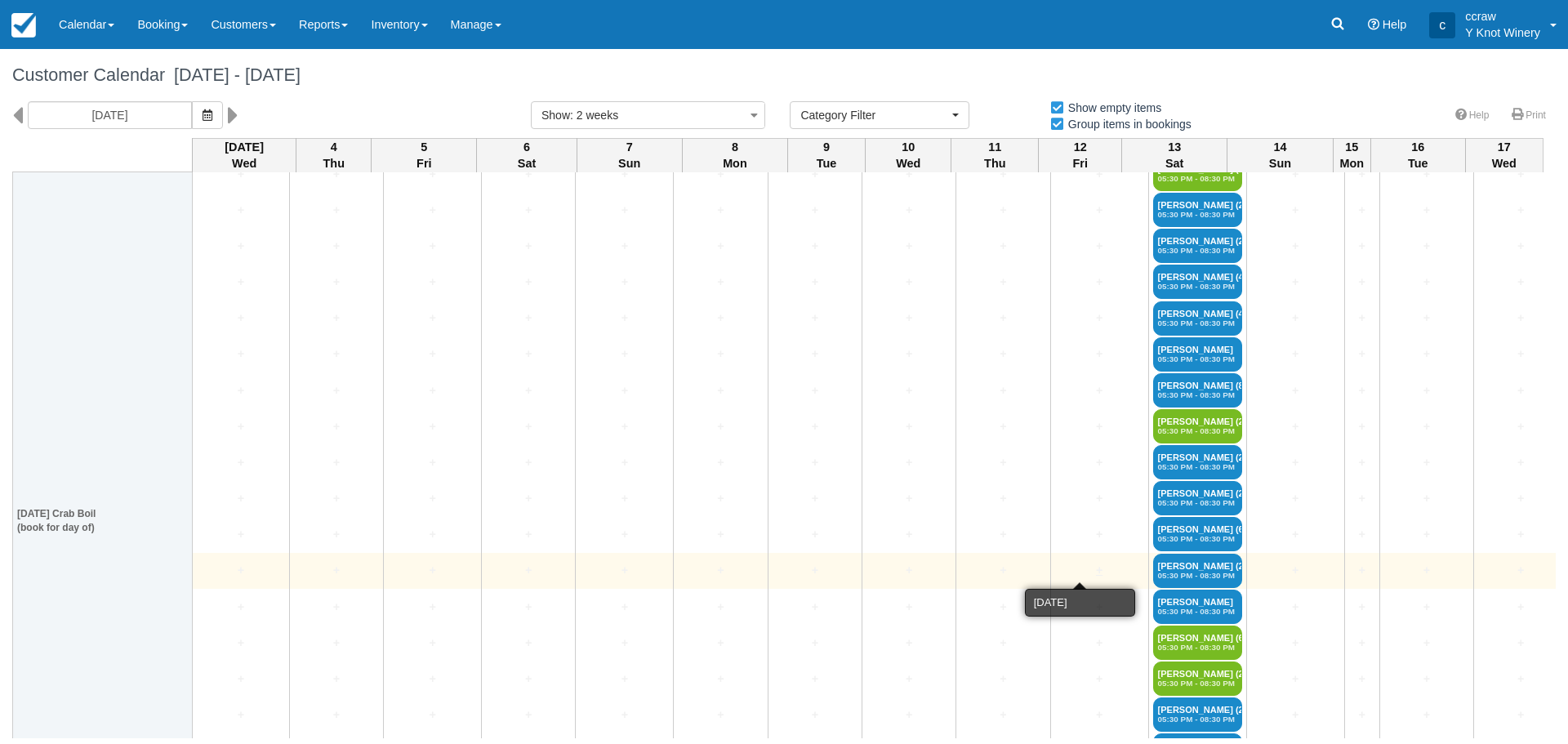
scroll to position [2532, 0]
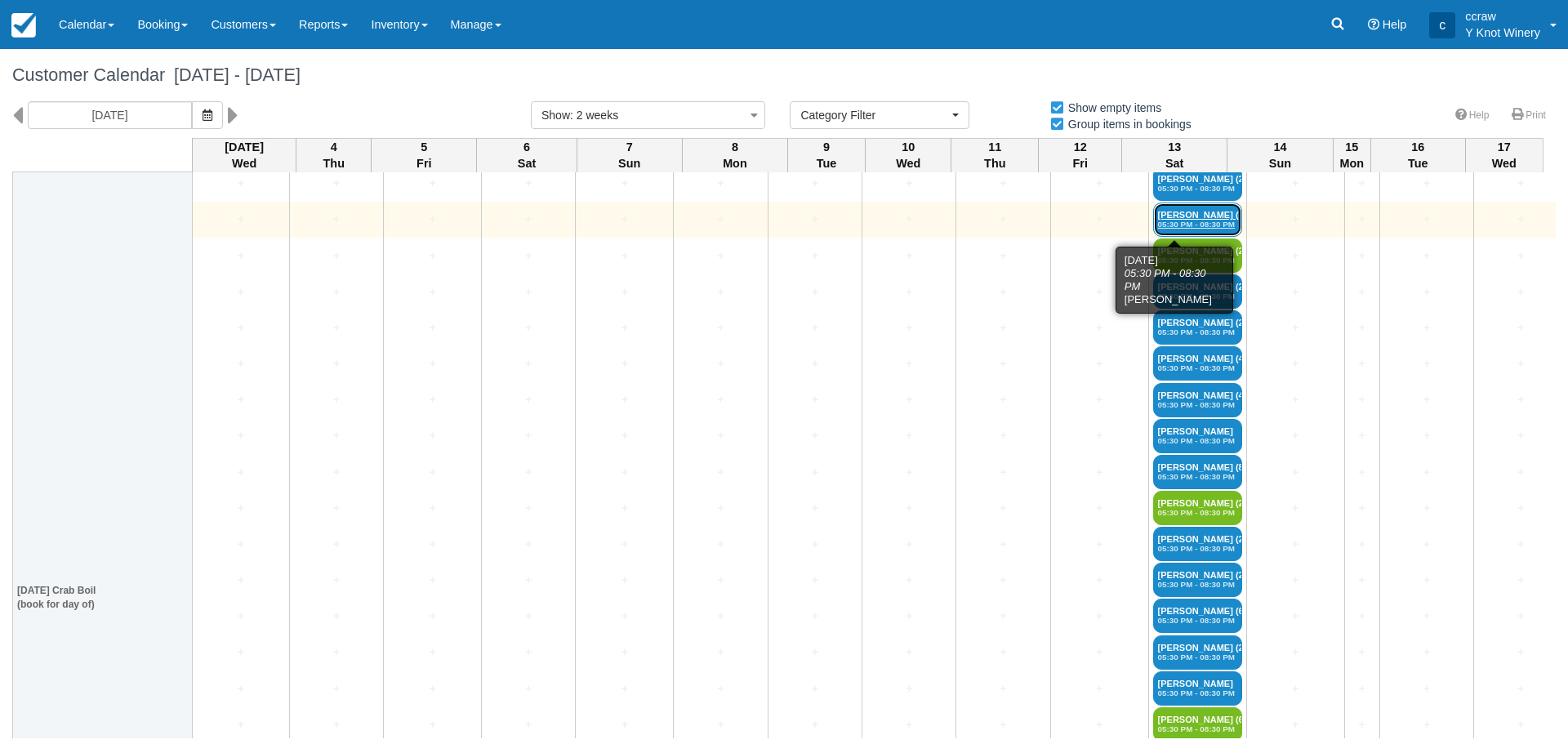
click at [1183, 213] on link "Kevin Browning (8) 05:30 PM - 08:30 PM" at bounding box center [1197, 220] width 89 height 34
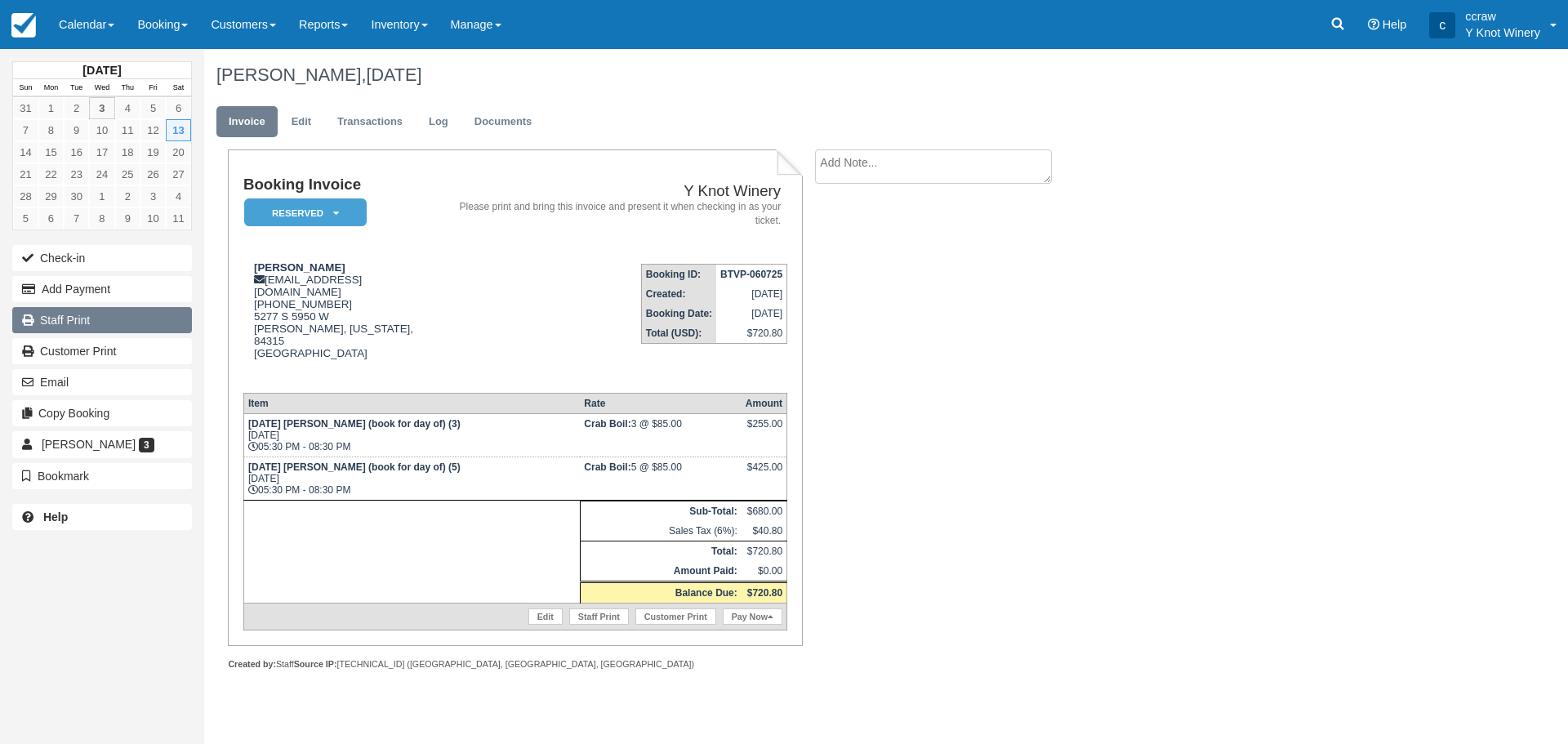
click at [83, 318] on link "Staff Print" at bounding box center [101, 320] width 180 height 26
click at [56, 28] on link "Calendar" at bounding box center [87, 24] width 78 height 49
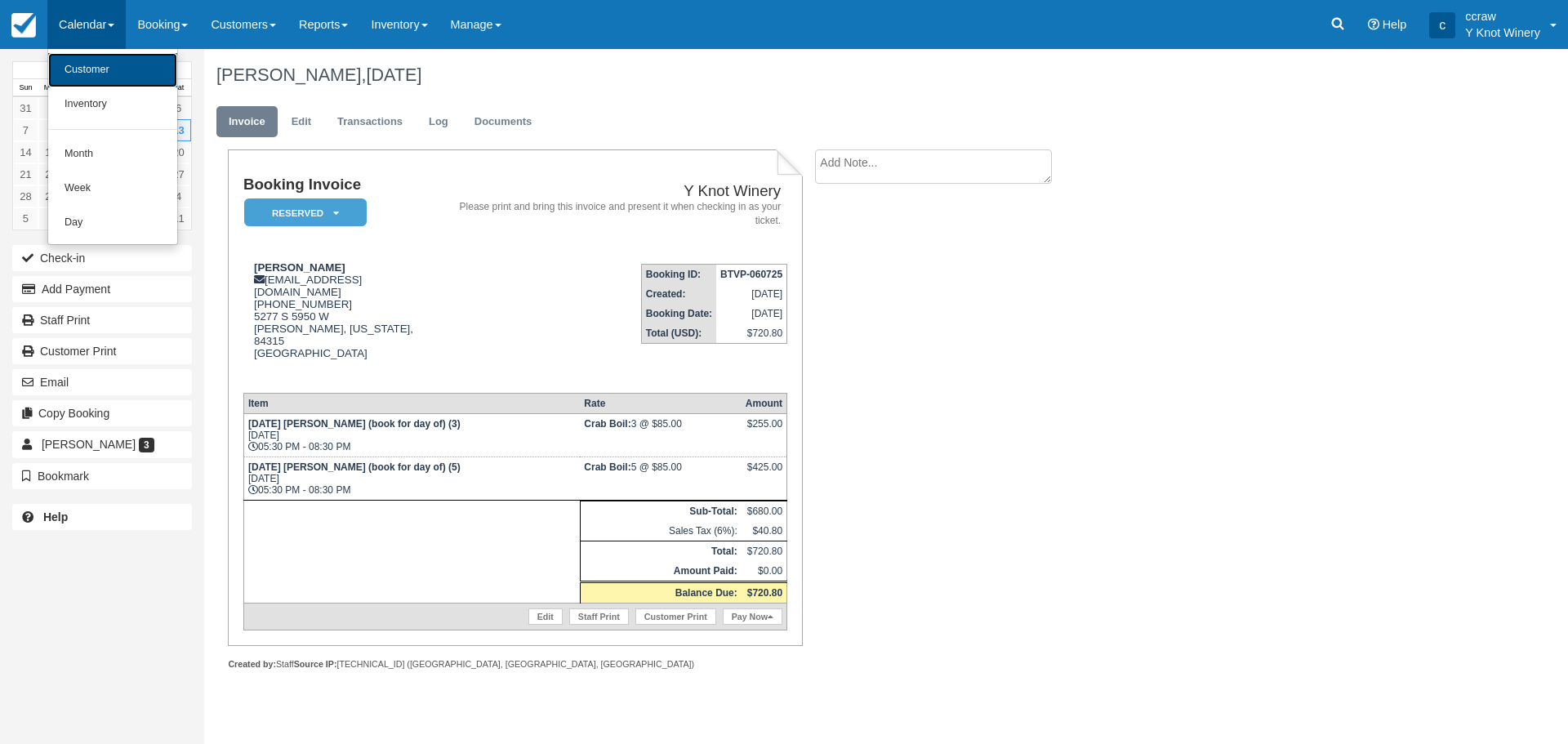
click at [58, 63] on link "Customer" at bounding box center [113, 70] width 129 height 34
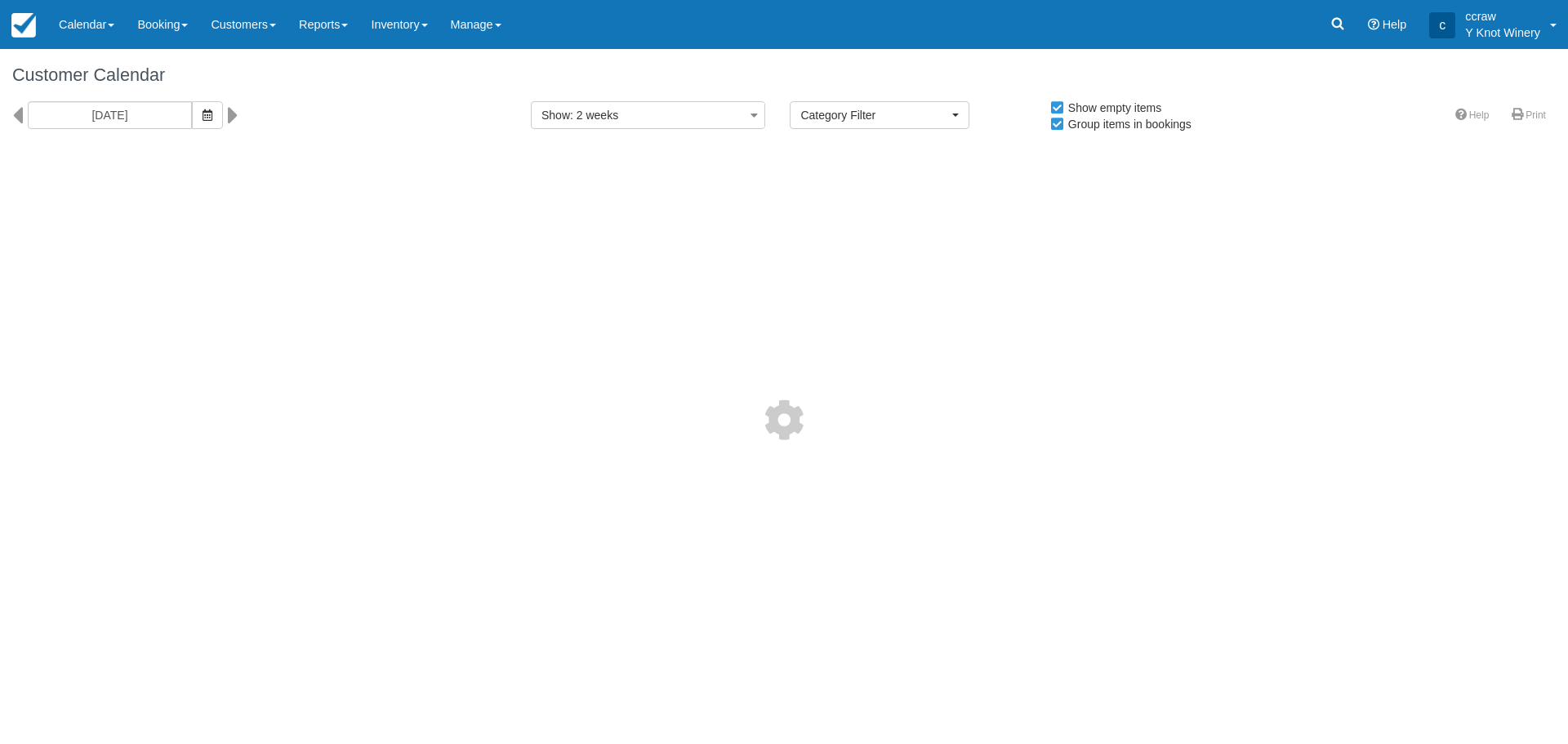
select select
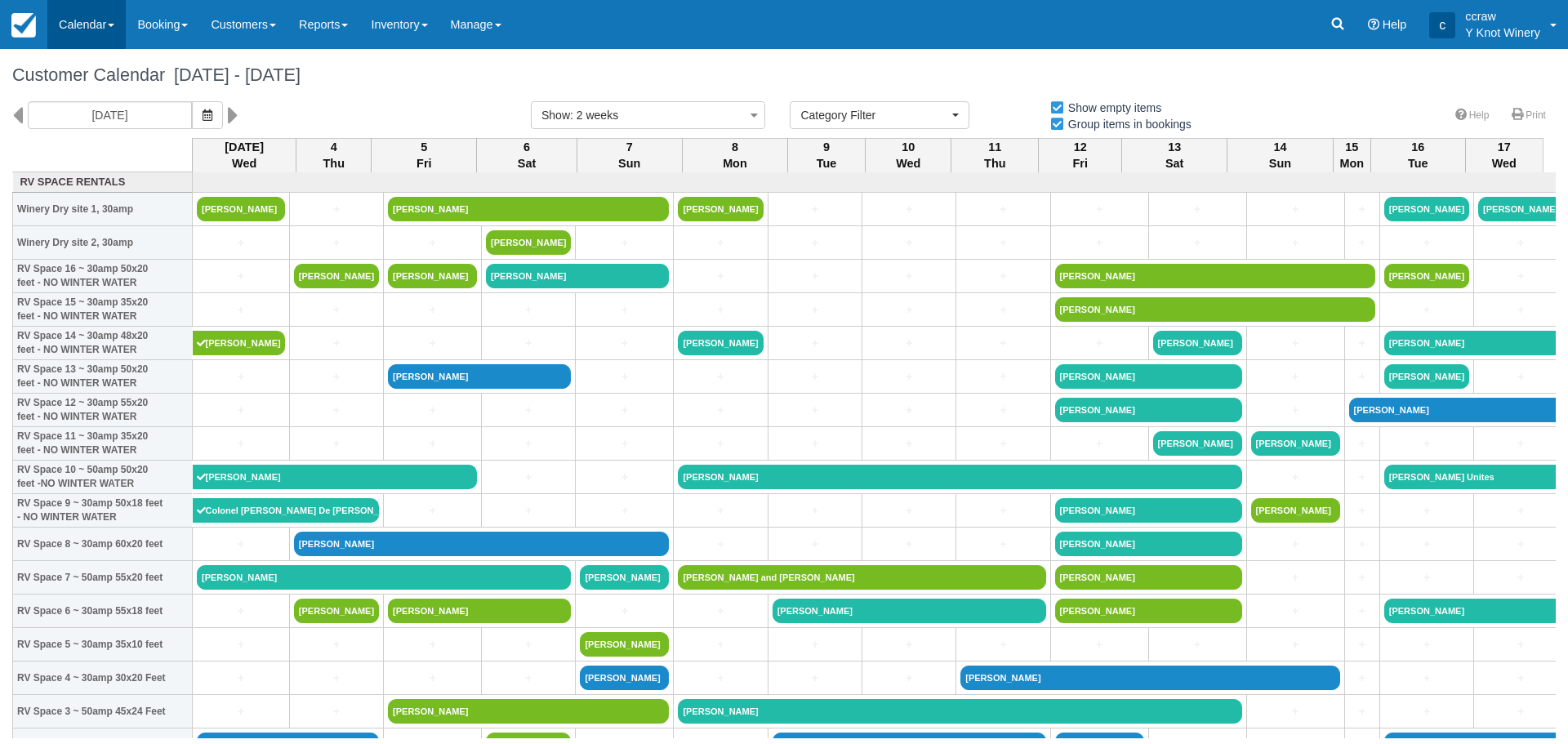
click at [95, 33] on link "Calendar" at bounding box center [87, 24] width 78 height 49
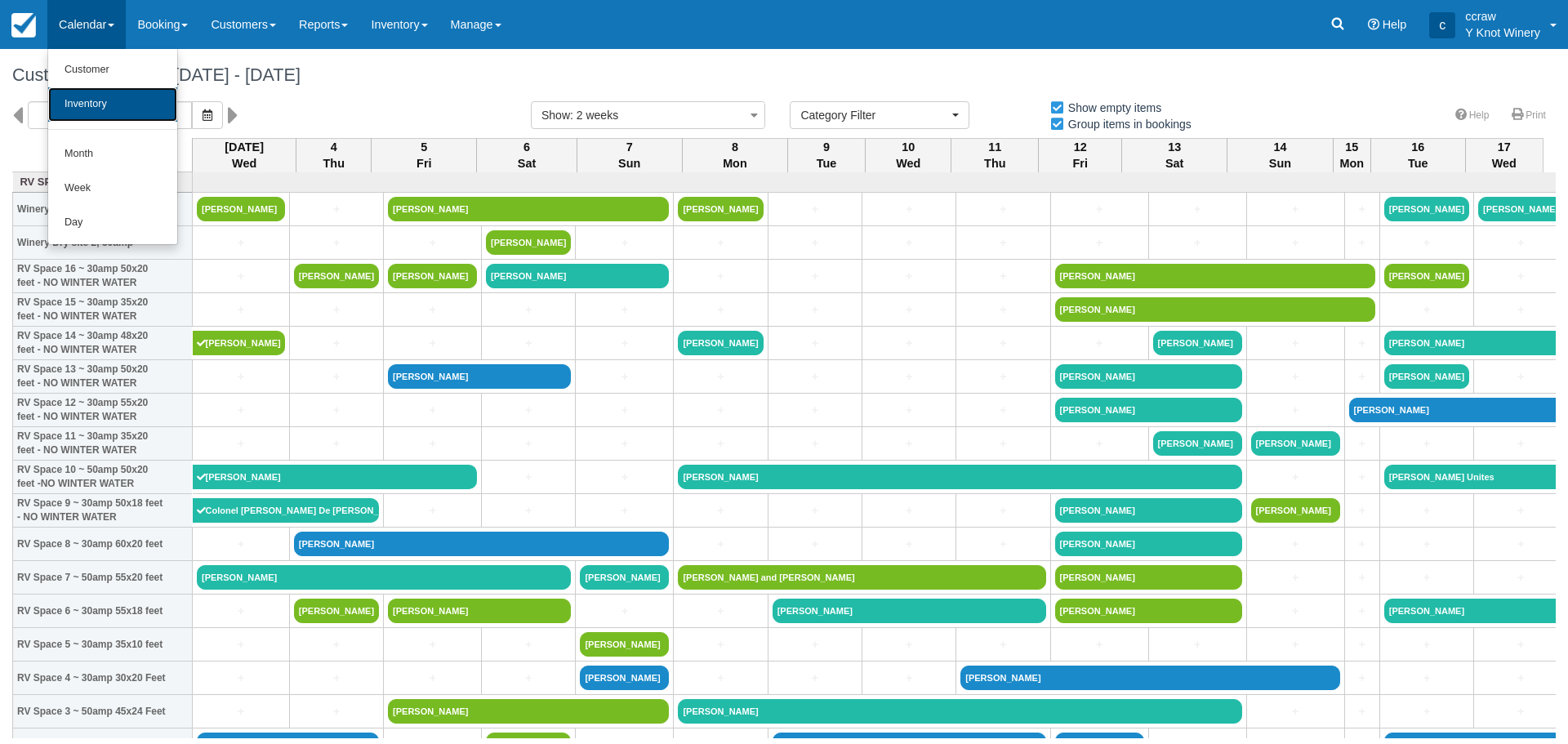
click at [100, 103] on link "Inventory" at bounding box center [113, 104] width 129 height 34
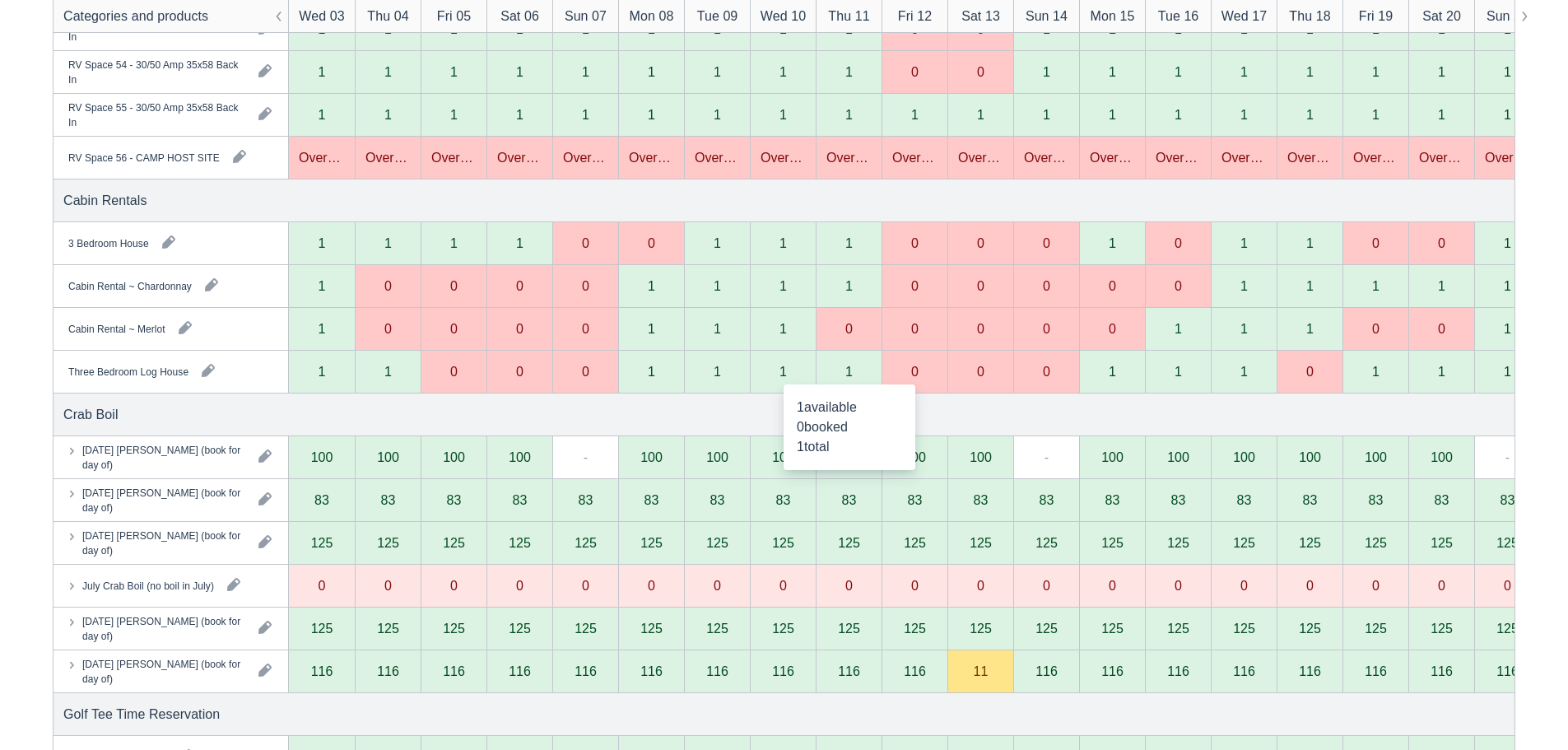
scroll to position [2717, 0]
